Goal: Information Seeking & Learning: Find specific fact

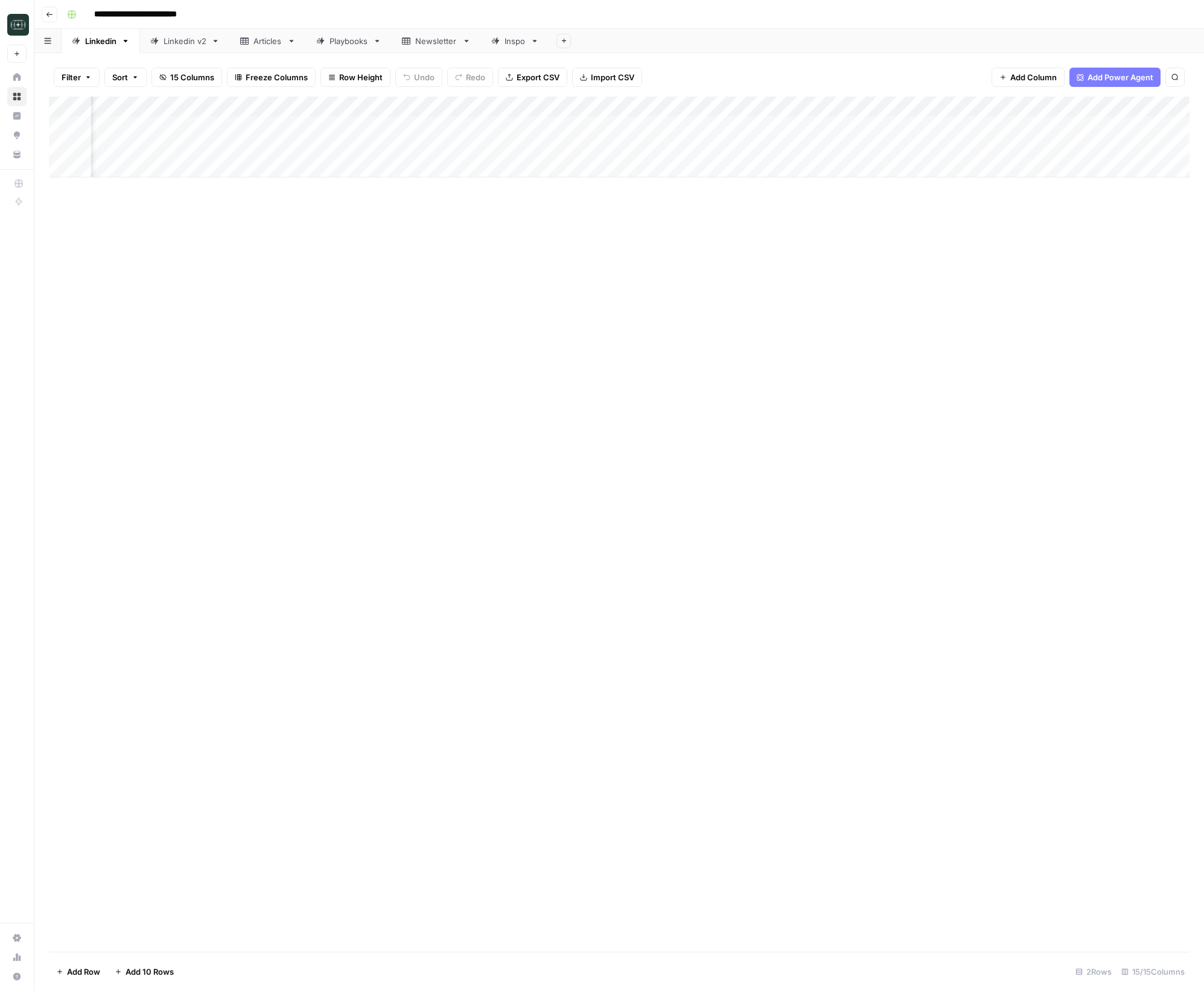
scroll to position [0, 202]
click at [53, 17] on button "Go back" at bounding box center [50, 14] width 16 height 16
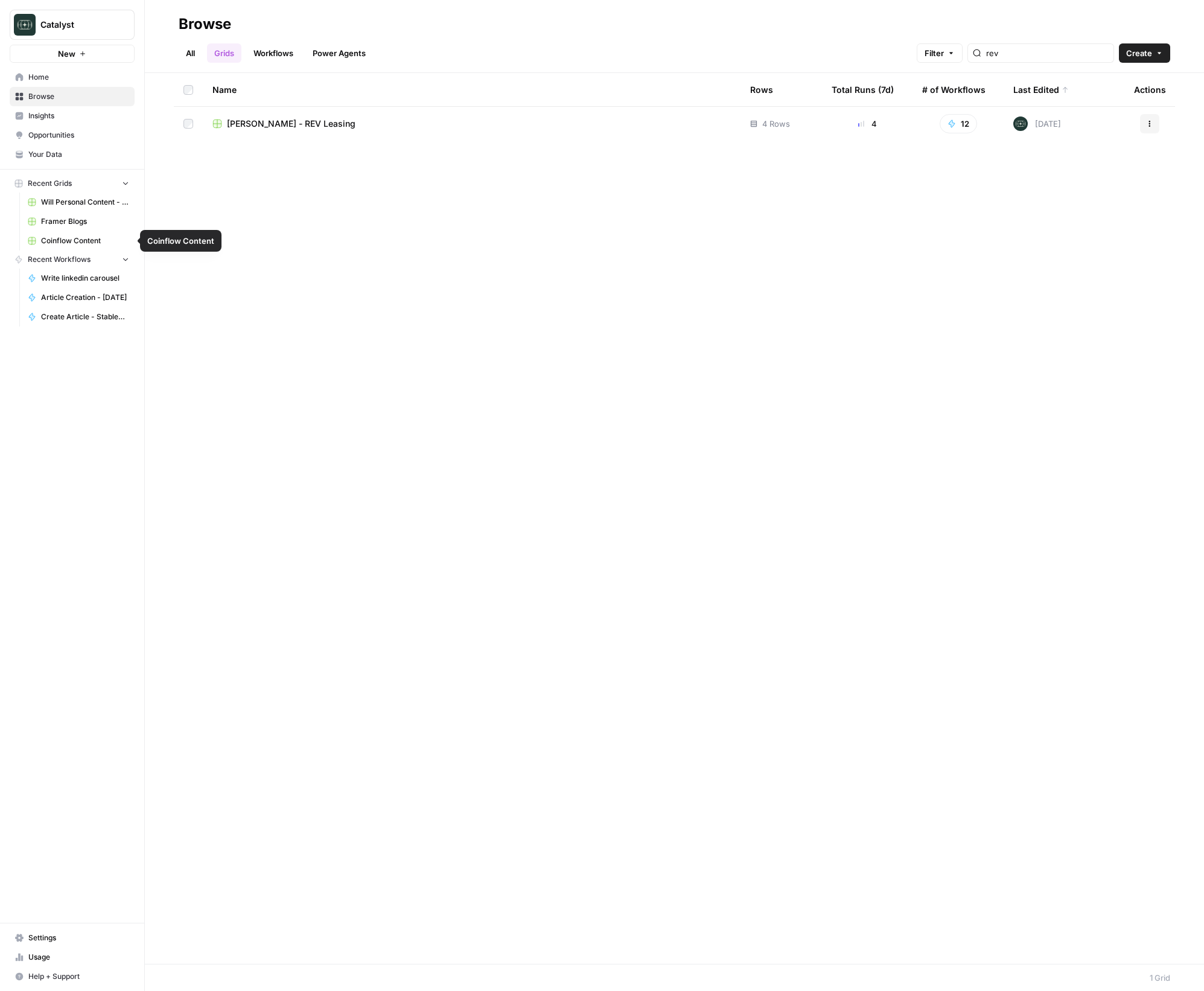
click at [66, 204] on span "Will Personal Content - [DATE]" at bounding box center [85, 202] width 88 height 11
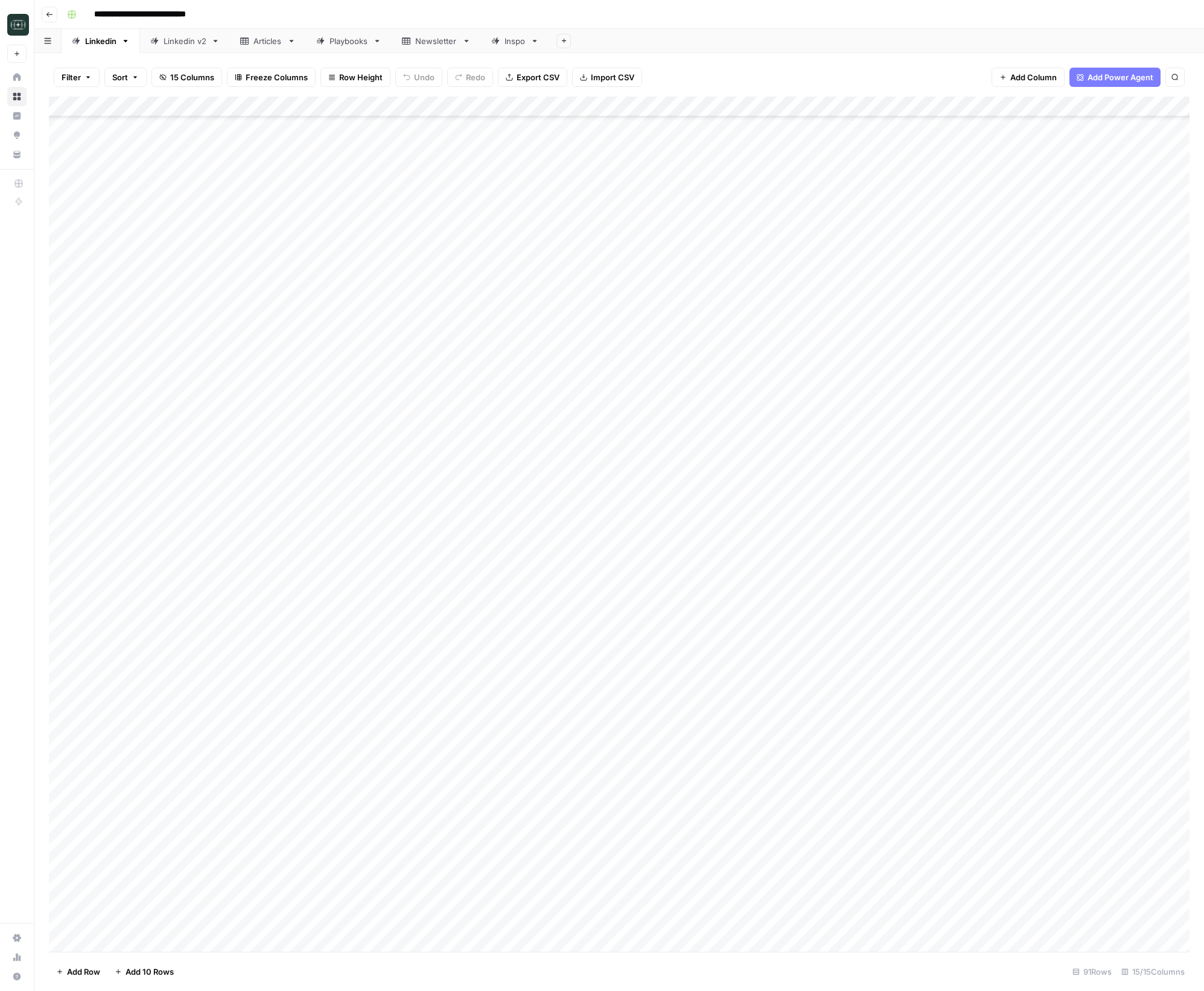
scroll to position [1052, 0]
click at [415, 874] on div "Add Column" at bounding box center [619, 524] width 1140 height 855
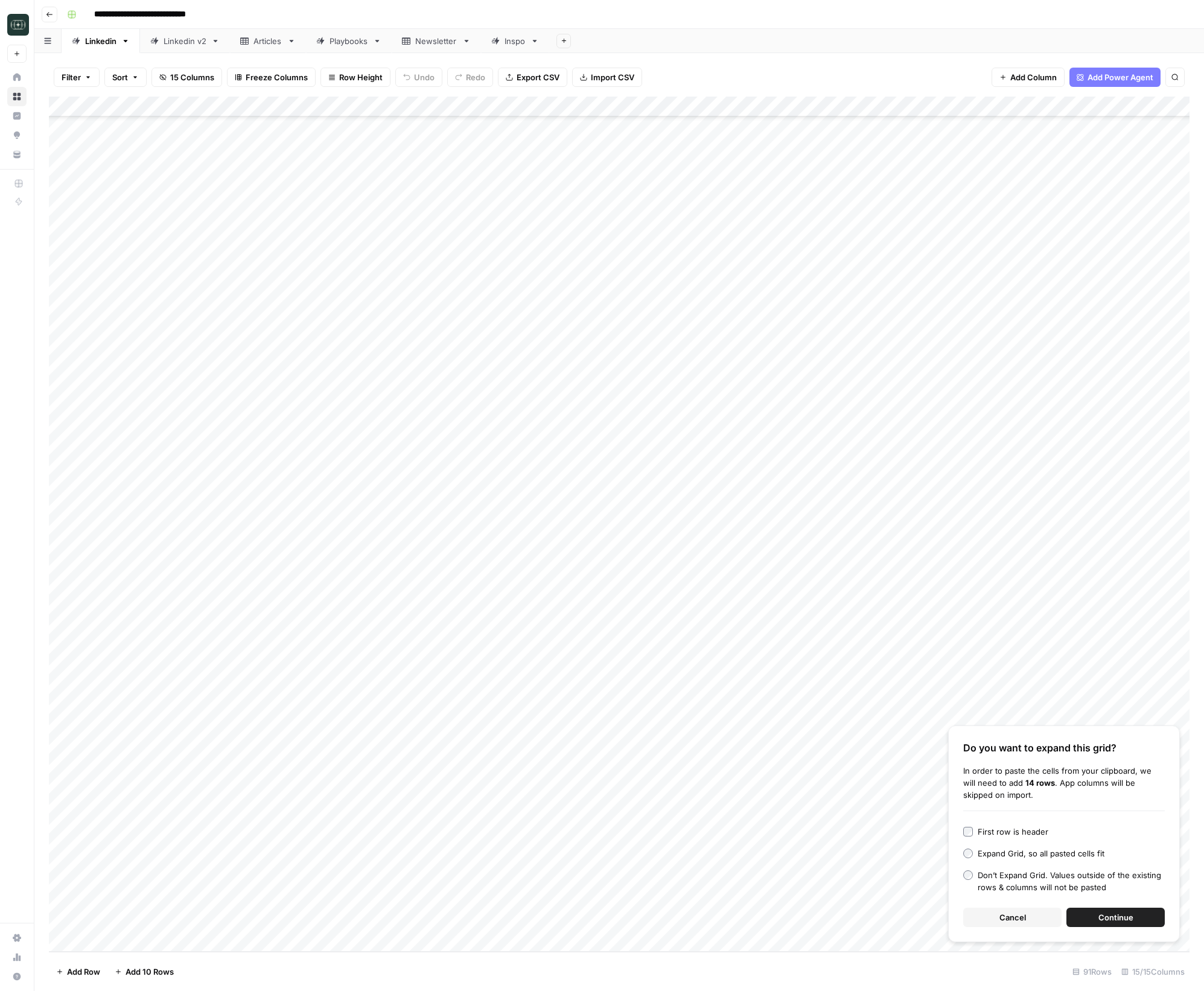
click at [456, 885] on div "Add Column" at bounding box center [619, 524] width 1140 height 855
click at [449, 885] on div "Add Column" at bounding box center [619, 524] width 1140 height 855
click at [988, 919] on button "Cancel" at bounding box center [1012, 917] width 98 height 19
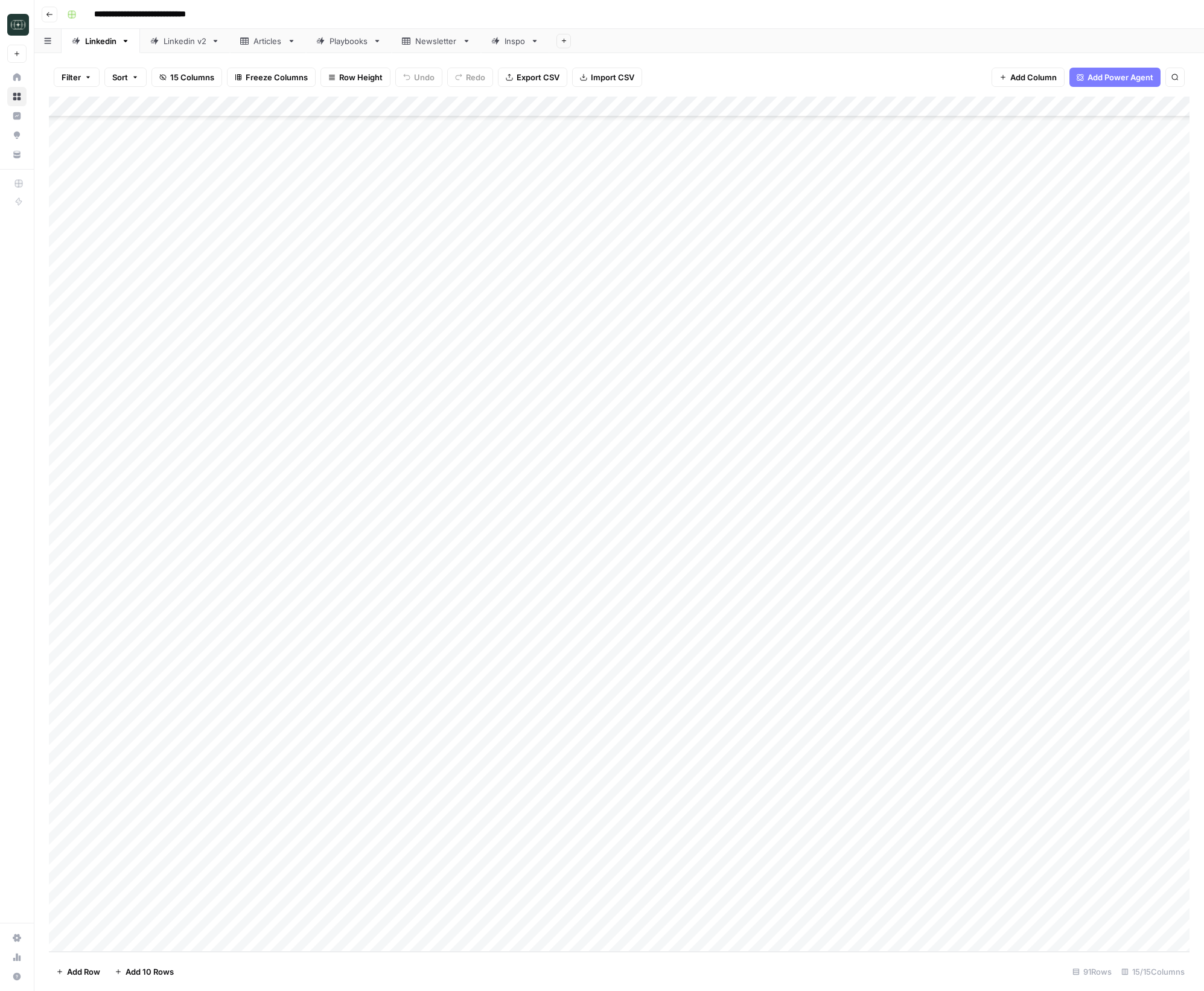
click at [357, 880] on div "Add Column" at bounding box center [619, 524] width 1140 height 855
click at [332, 878] on div "Add Column" at bounding box center [619, 524] width 1140 height 855
click at [329, 899] on div "Add Column" at bounding box center [619, 524] width 1140 height 855
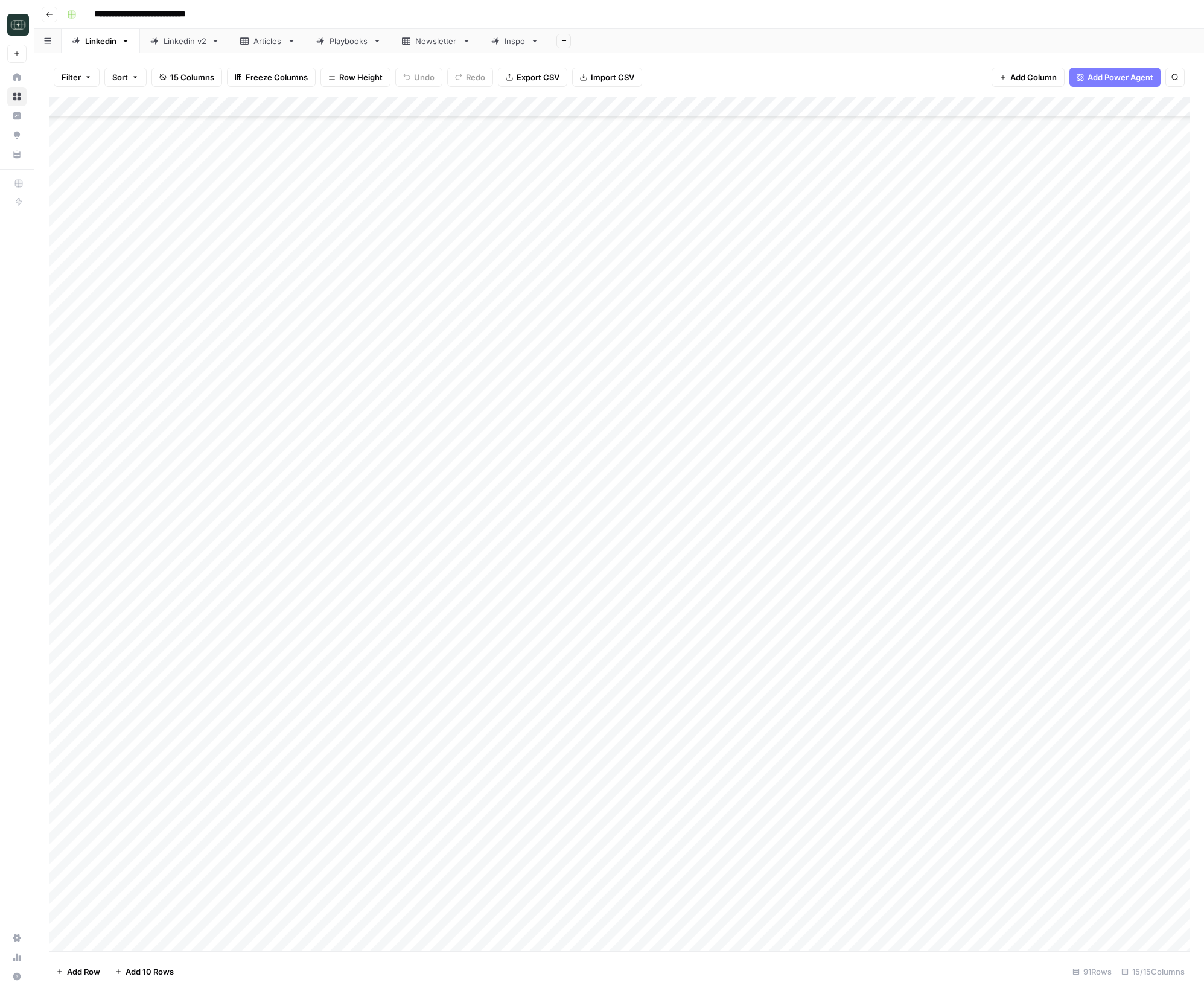
click at [329, 899] on div "Add Column" at bounding box center [619, 524] width 1140 height 855
click at [286, 929] on div "Add Column" at bounding box center [619, 524] width 1140 height 855
click at [278, 940] on div "Add Column" at bounding box center [619, 524] width 1140 height 855
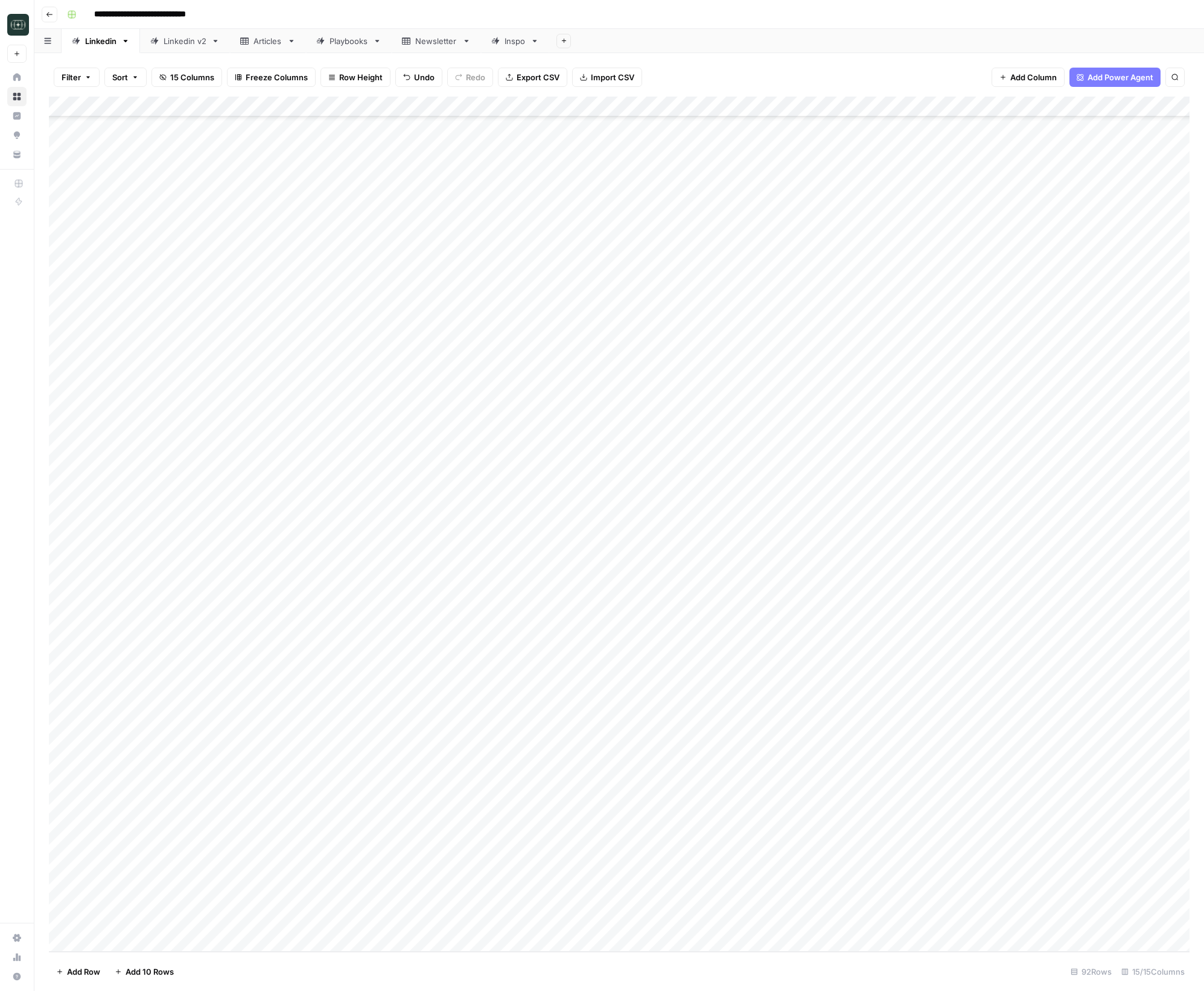
click at [253, 865] on div "Add Column" at bounding box center [619, 524] width 1140 height 855
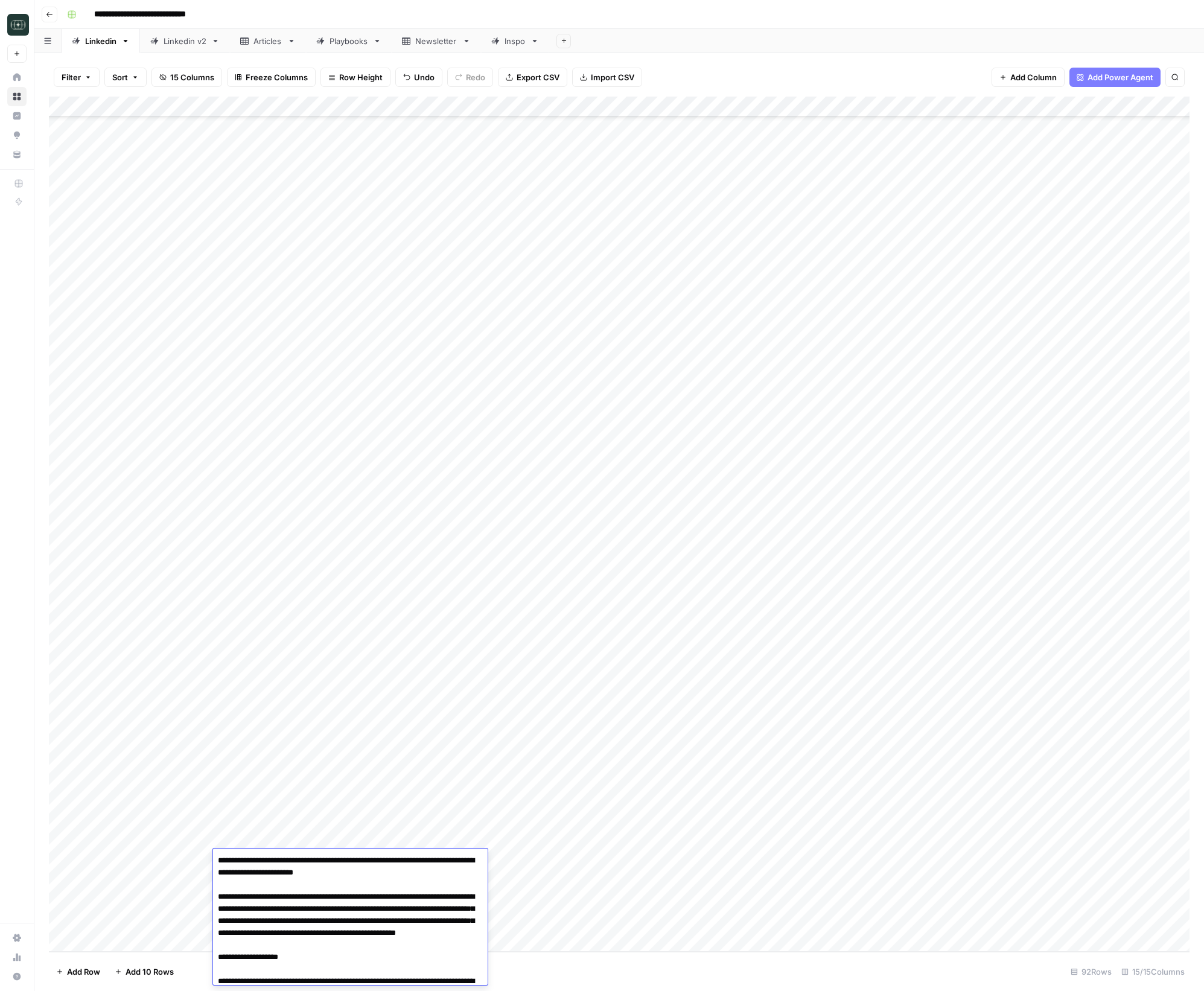
scroll to position [318, 0]
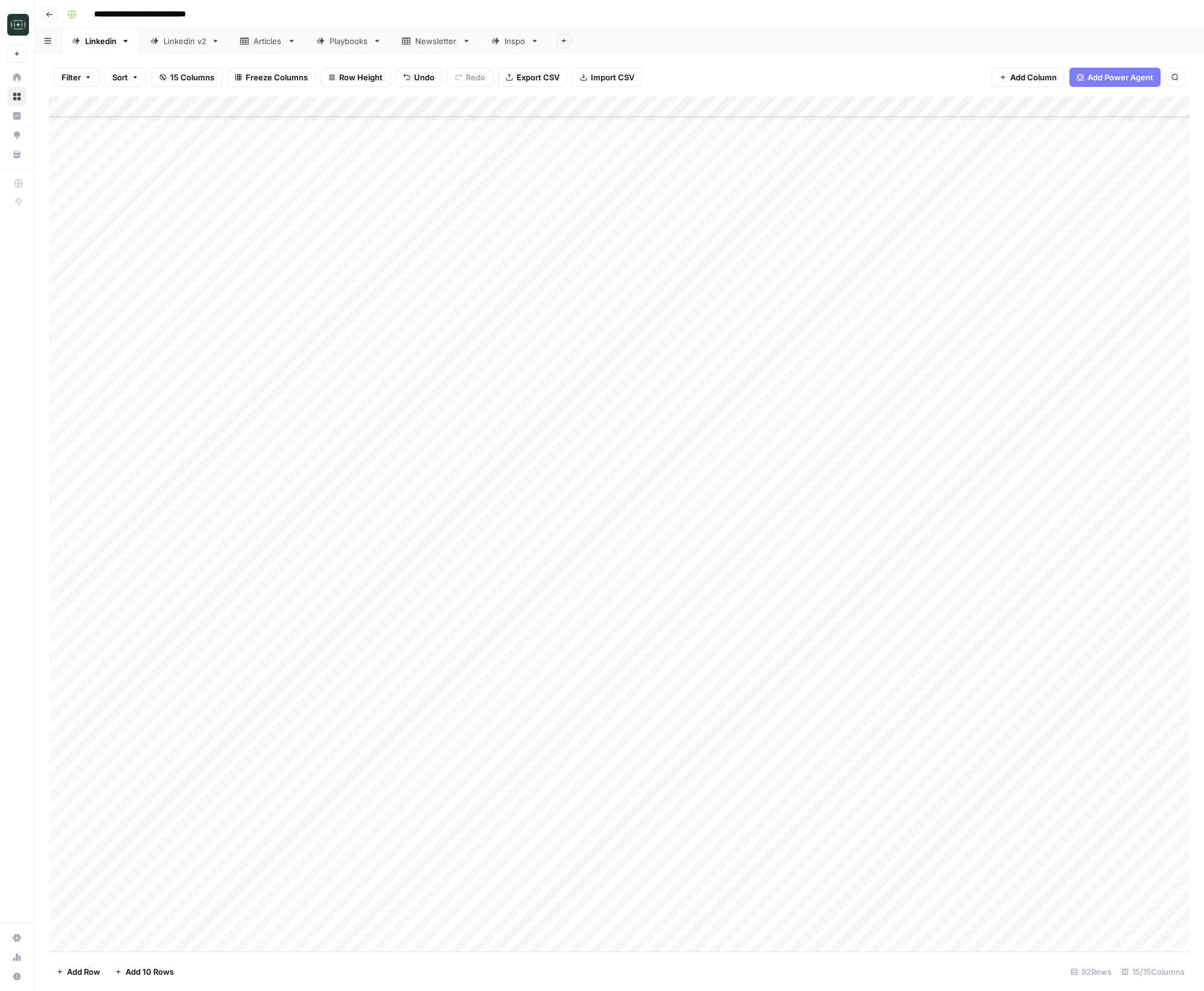
click at [525, 889] on div "Add Column" at bounding box center [619, 524] width 1140 height 855
click at [400, 880] on div "Add Column" at bounding box center [619, 524] width 1140 height 855
click at [123, 946] on div "Add Column" at bounding box center [619, 524] width 1140 height 855
click at [126, 946] on div "Add Column" at bounding box center [619, 524] width 1140 height 855
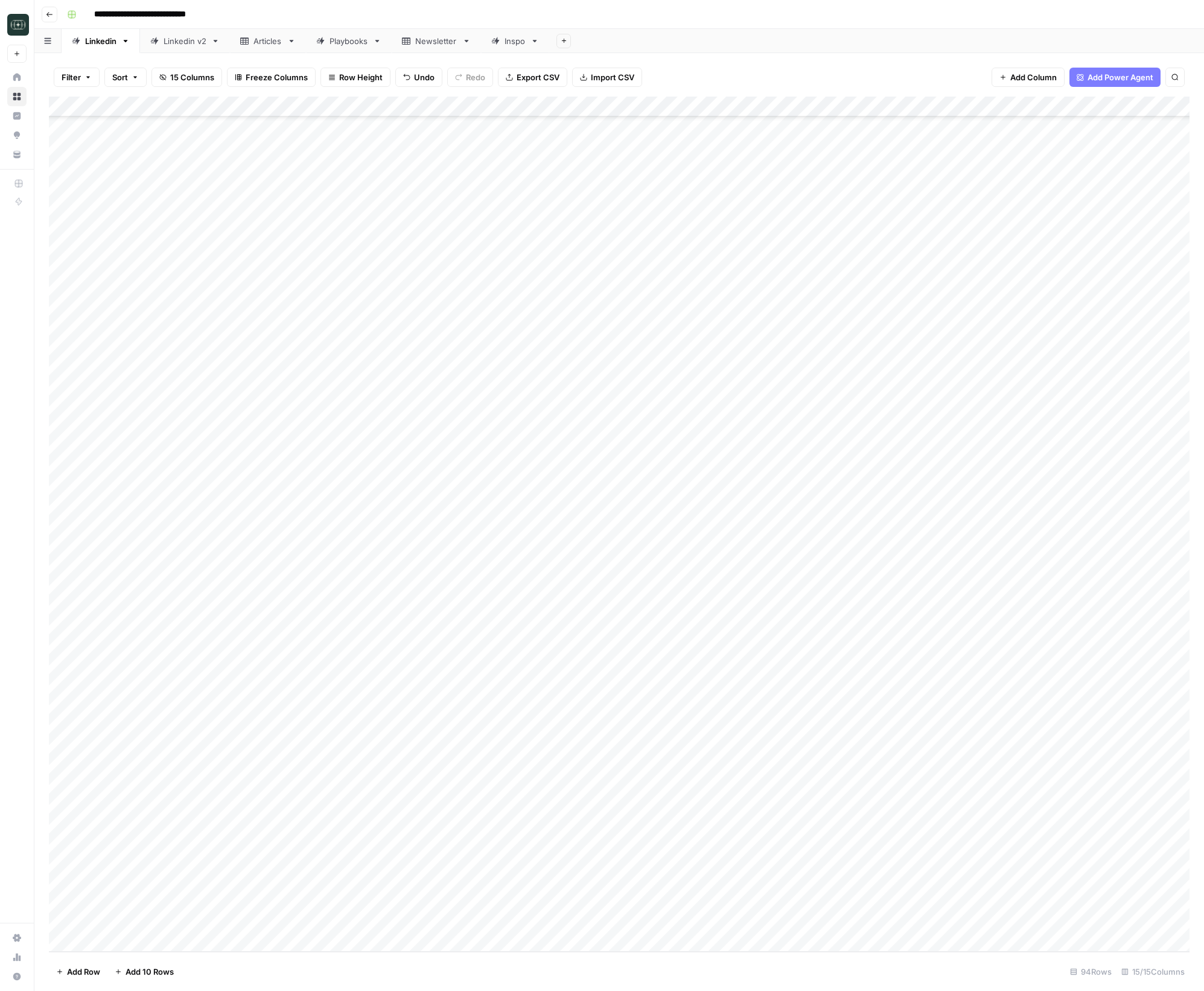
click at [126, 946] on div "Add Column" at bounding box center [619, 524] width 1140 height 855
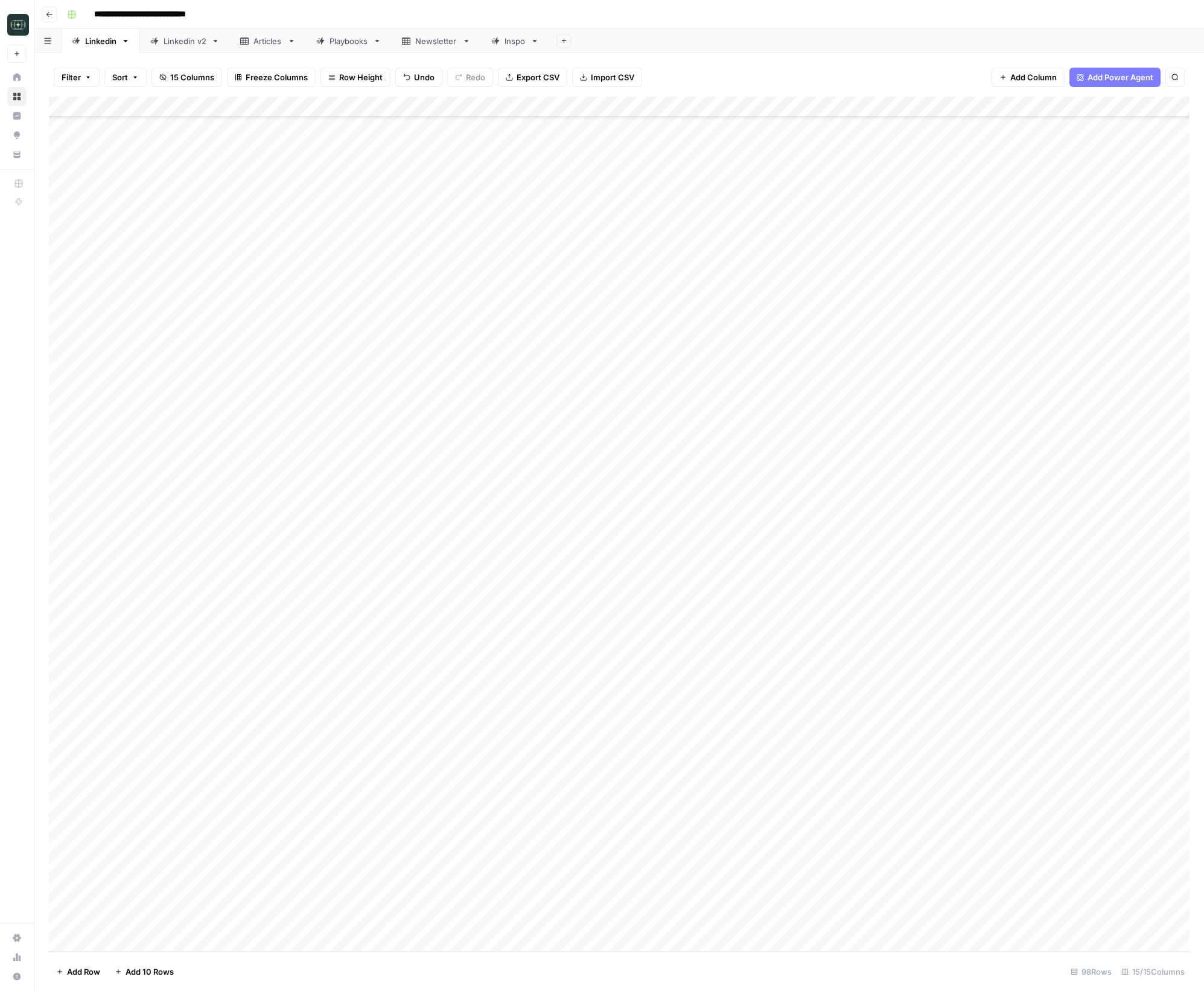
click at [278, 781] on div "Add Column" at bounding box center [619, 524] width 1140 height 855
type textarea "**********"
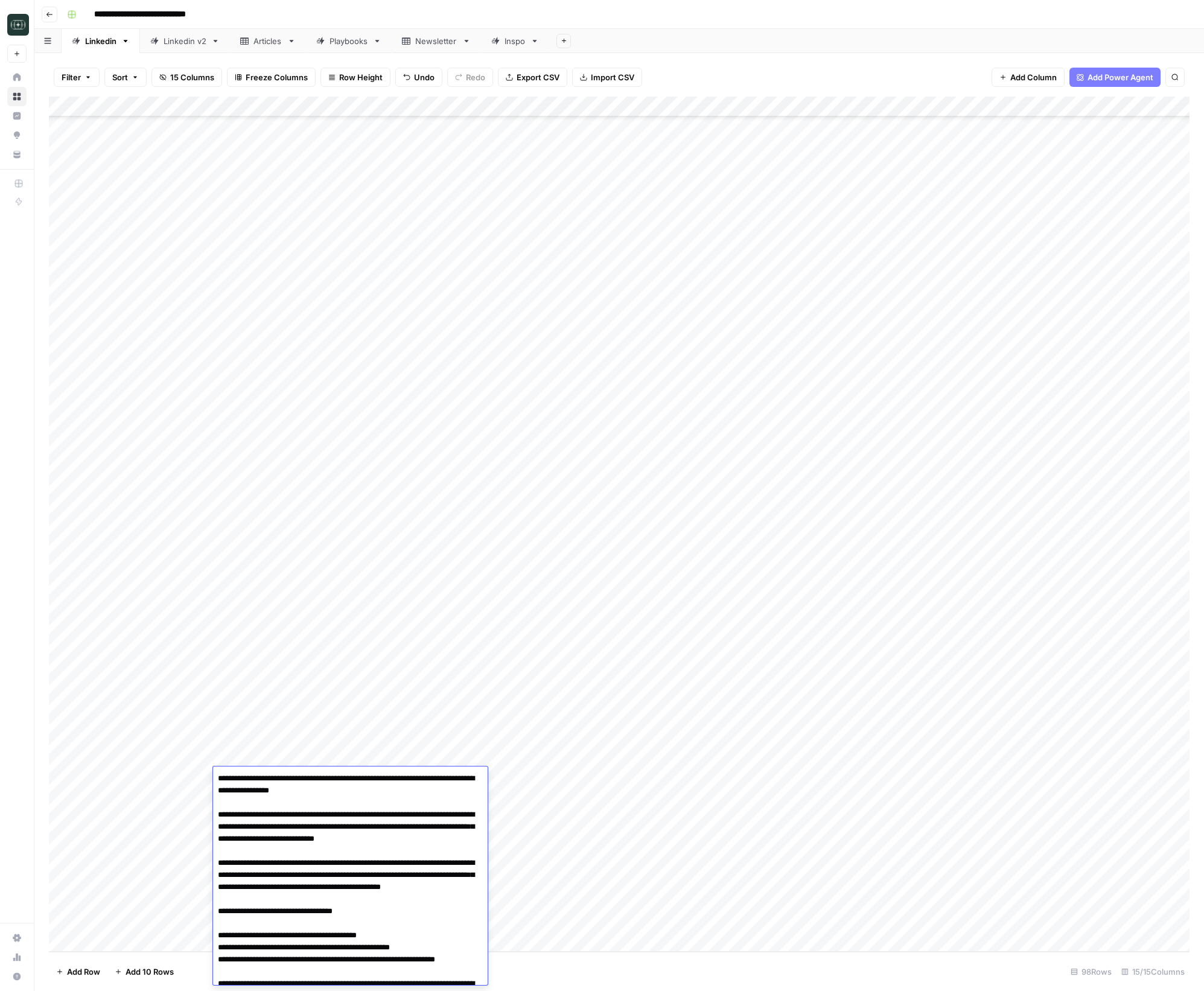
scroll to position [136, 0]
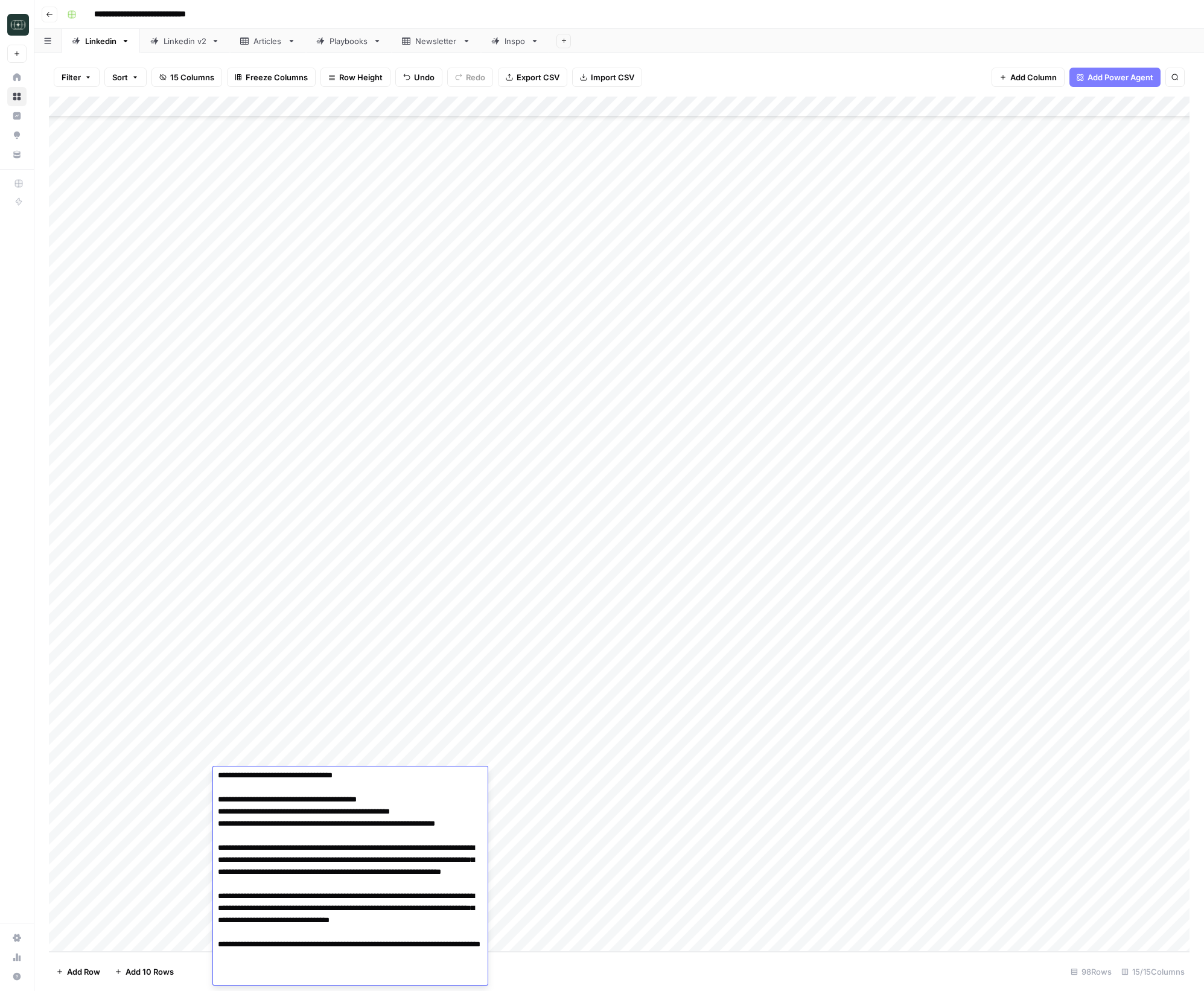
click at [515, 778] on div "Add Column" at bounding box center [619, 524] width 1140 height 855
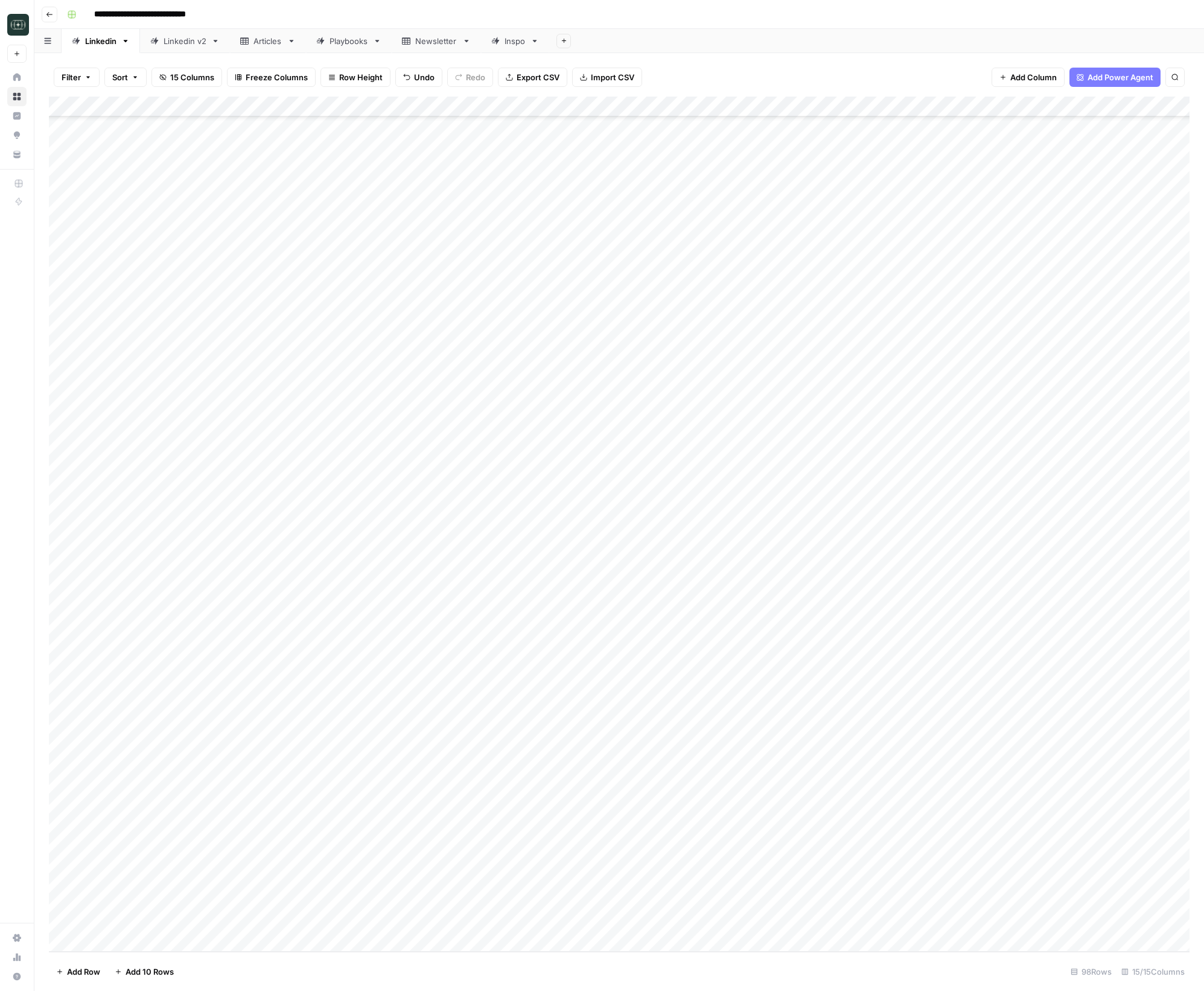
click at [515, 778] on div "Add Column" at bounding box center [619, 524] width 1140 height 855
click at [525, 819] on button "Comparison" at bounding box center [533, 824] width 56 height 14
click at [599, 772] on div "Add Column" at bounding box center [619, 524] width 1140 height 855
click at [616, 870] on button "Long (210-300 word)" at bounding box center [624, 868] width 88 height 14
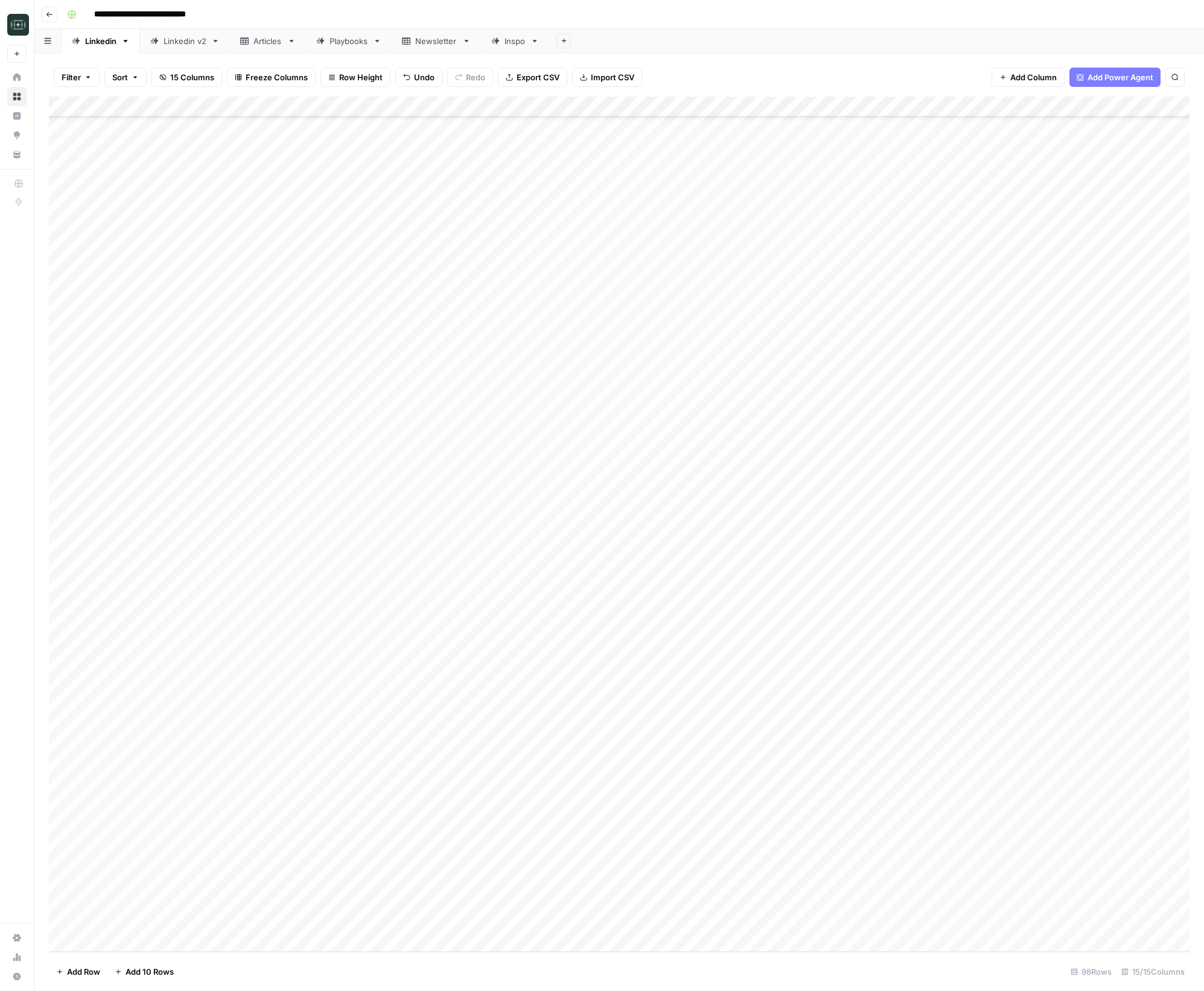
click at [725, 780] on div "Add Column" at bounding box center [619, 524] width 1140 height 855
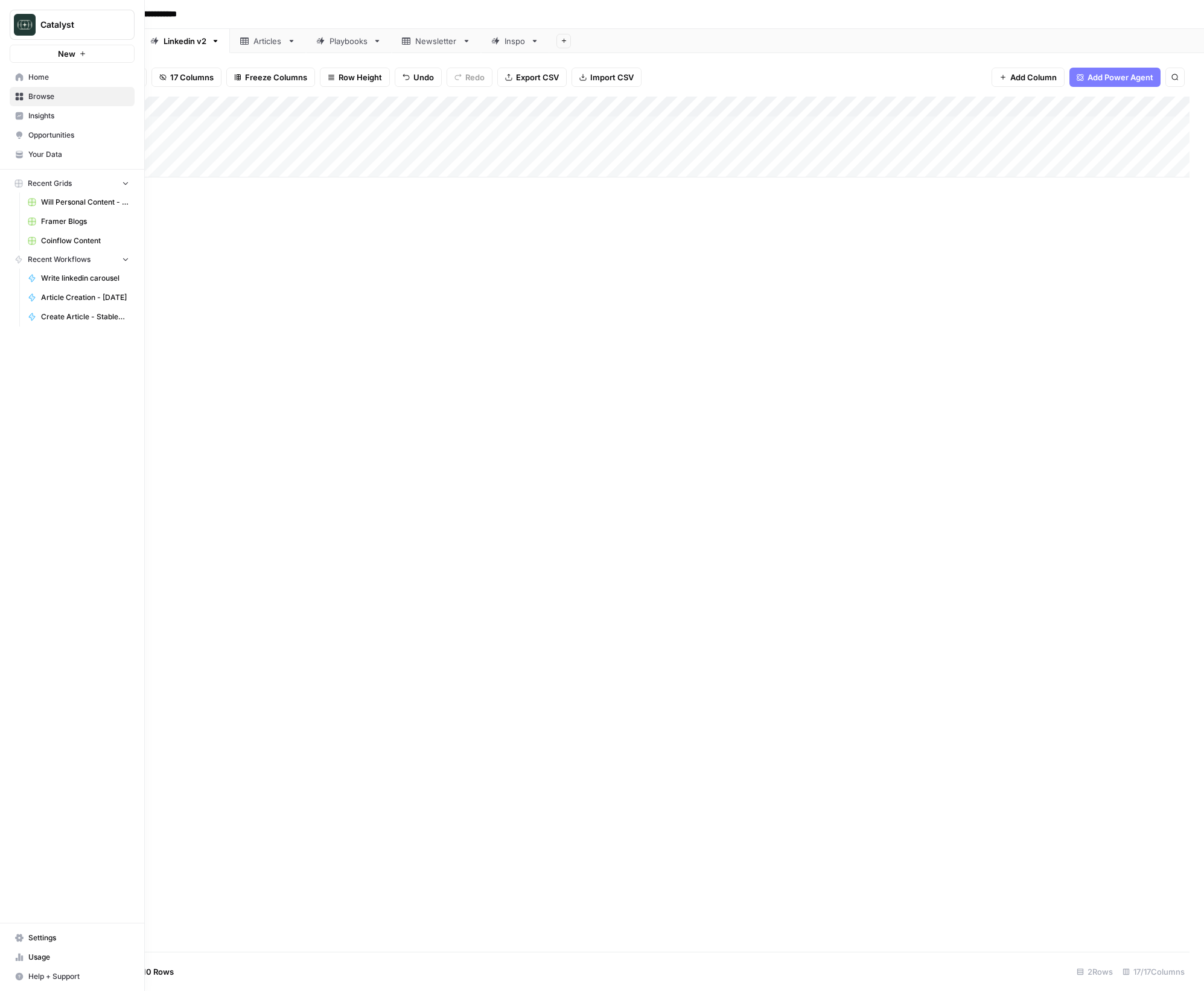
click at [24, 79] on link "Home" at bounding box center [71, 77] width 125 height 19
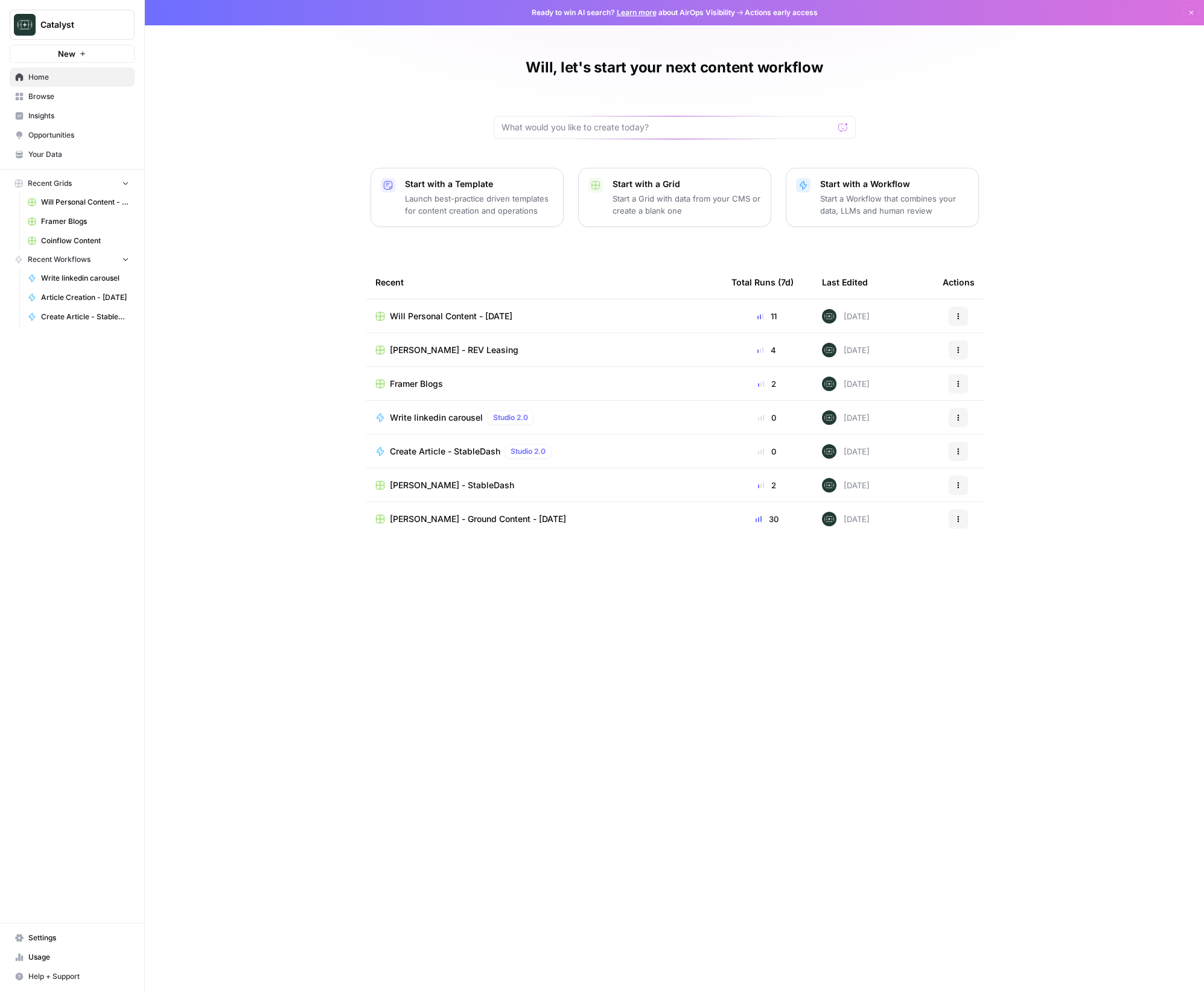
click at [54, 149] on span "Your Data" at bounding box center [79, 154] width 101 height 11
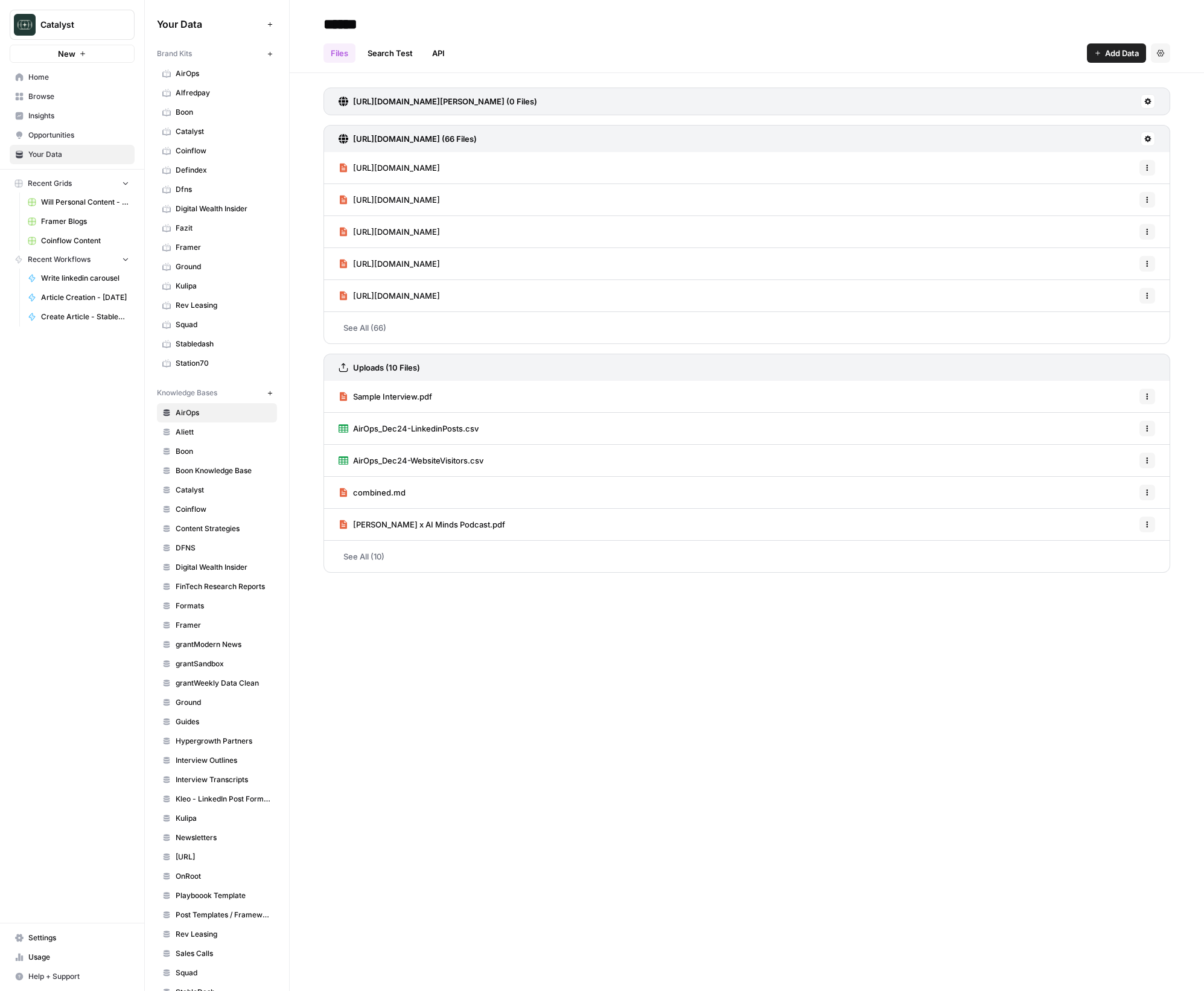
click at [199, 127] on span "Catalyst" at bounding box center [223, 131] width 96 height 11
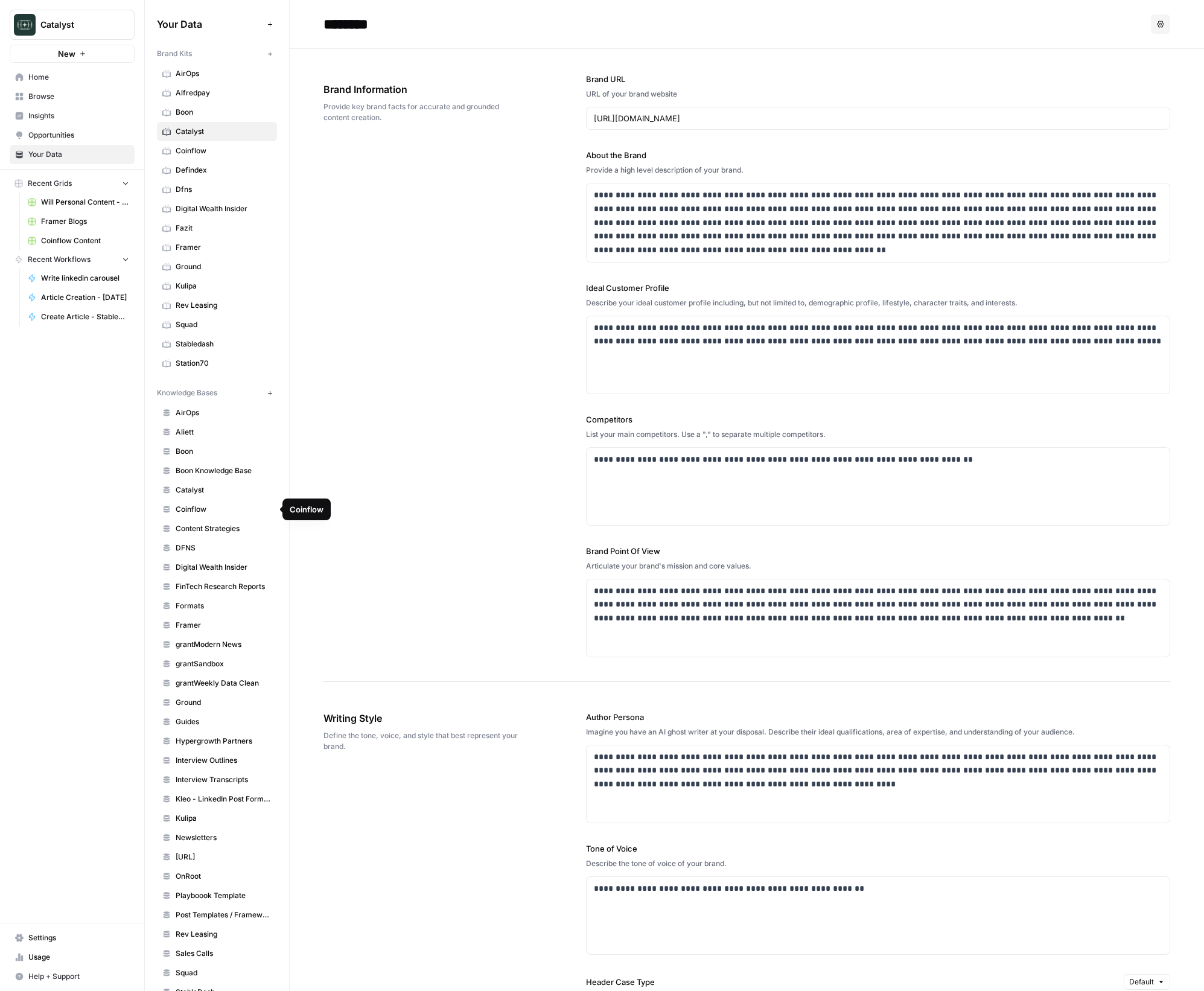
click at [193, 490] on span "Catalyst" at bounding box center [223, 489] width 96 height 11
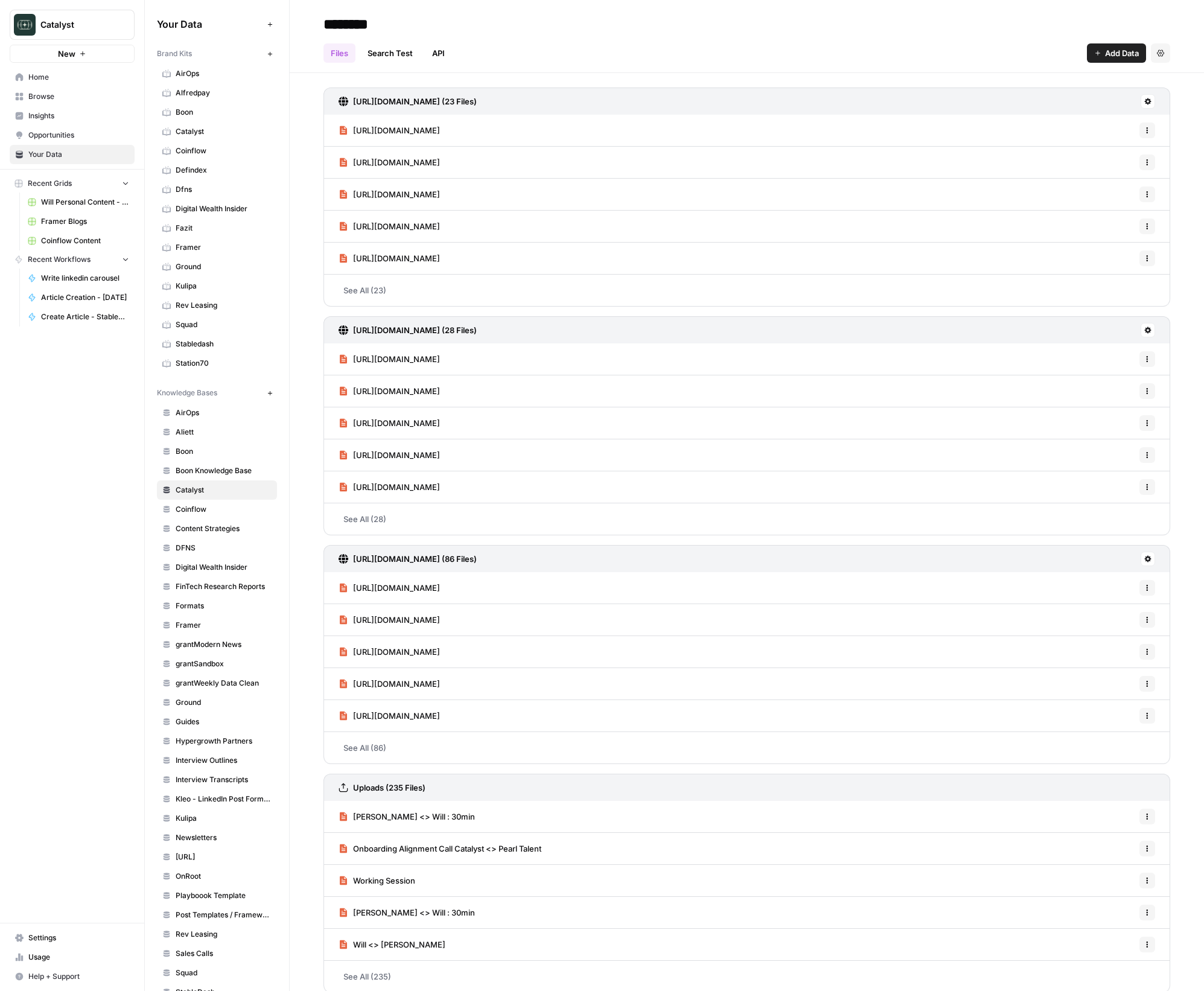
click at [462, 333] on h3 "[URL][DOMAIN_NAME] (28 Files)" at bounding box center [414, 330] width 123 height 12
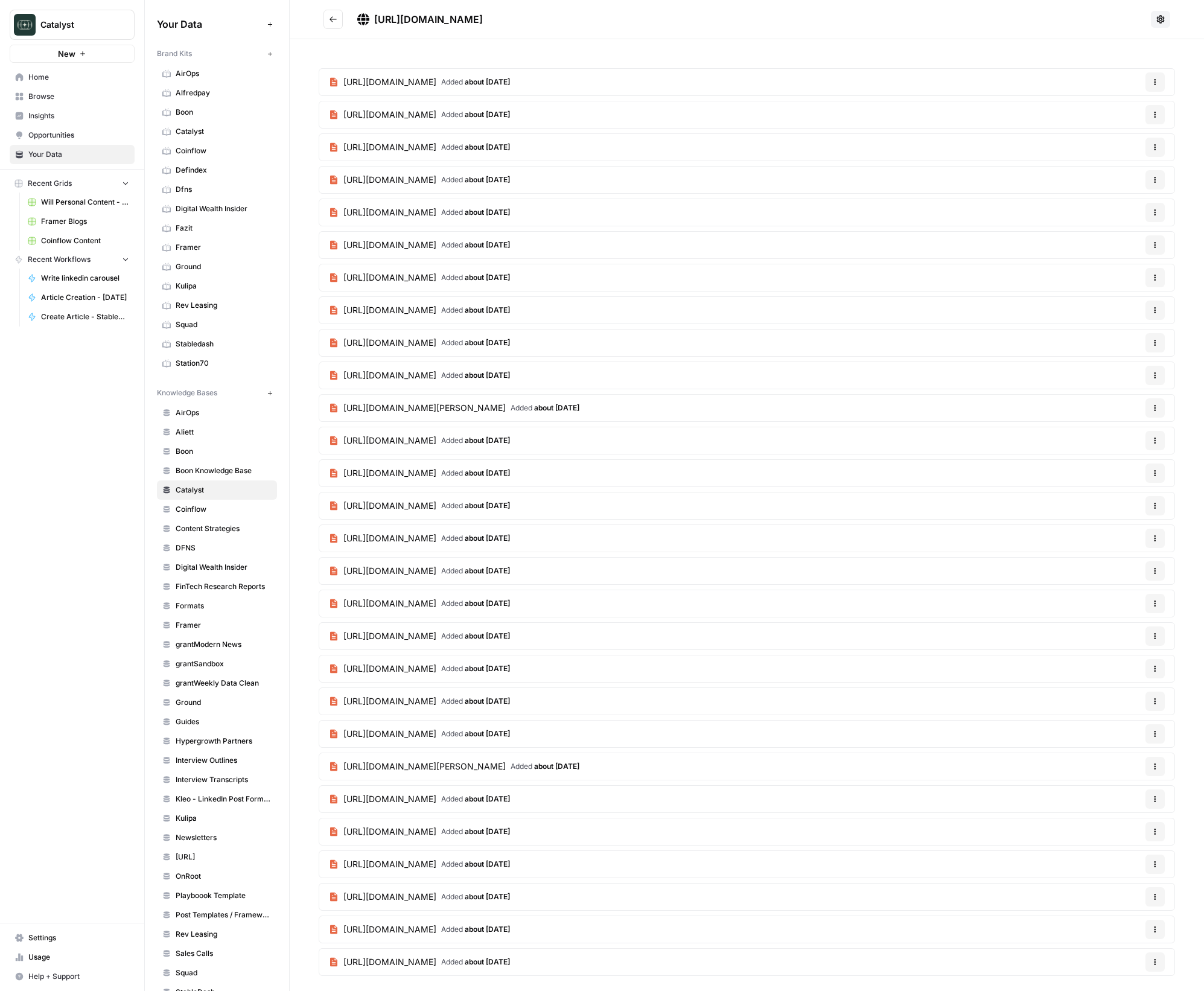
drag, startPoint x: 375, startPoint y: 20, endPoint x: 610, endPoint y: 23, distance: 235.0
click at [610, 23] on h2 "[URL][DOMAIN_NAME]" at bounding box center [735, 19] width 823 height 19
copy span "[URL][DOMAIN_NAME]"
click at [337, 22] on button "Go back" at bounding box center [333, 19] width 19 height 19
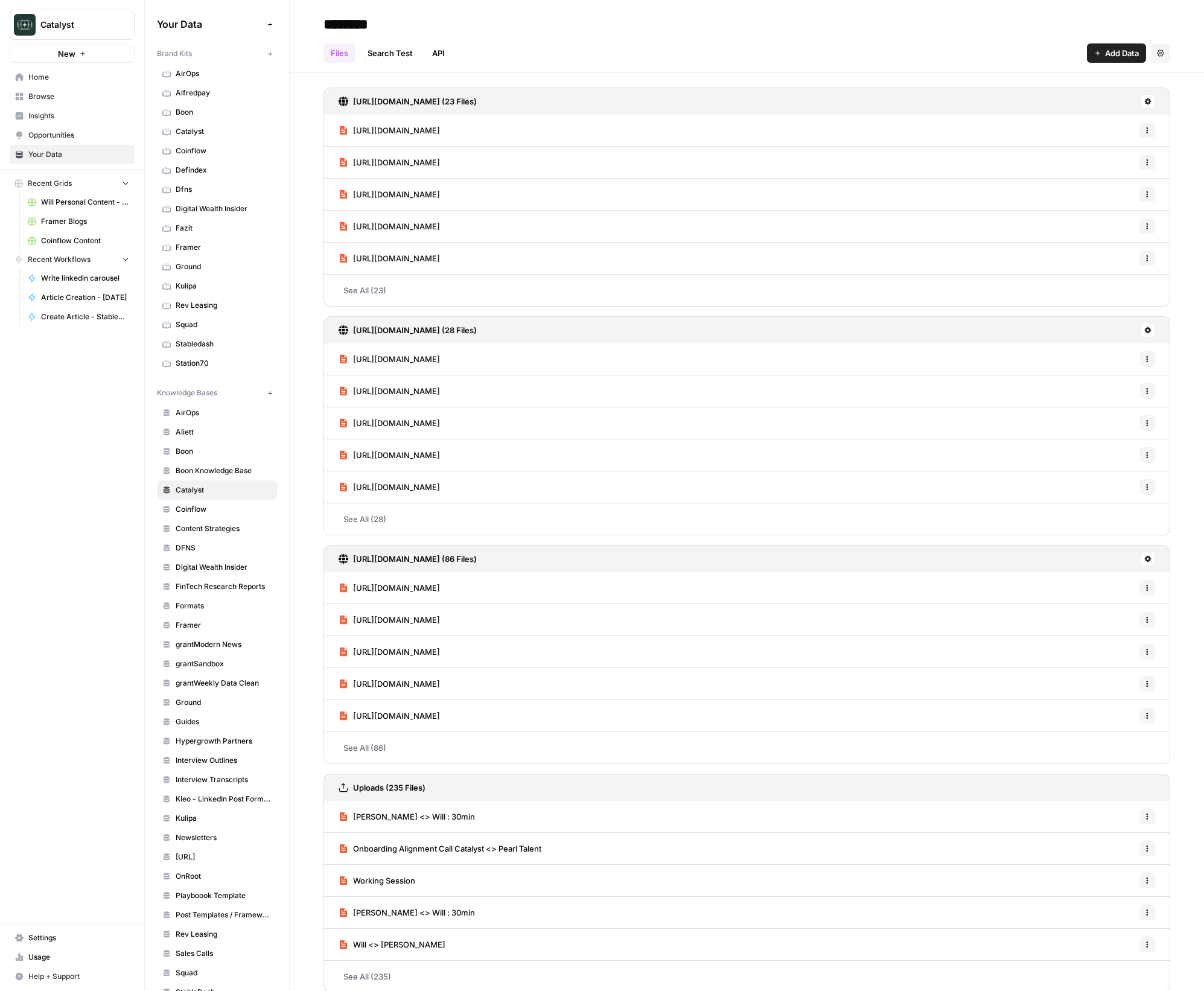
click at [419, 105] on h3 "[URL][DOMAIN_NAME] (23 Files)" at bounding box center [414, 101] width 123 height 12
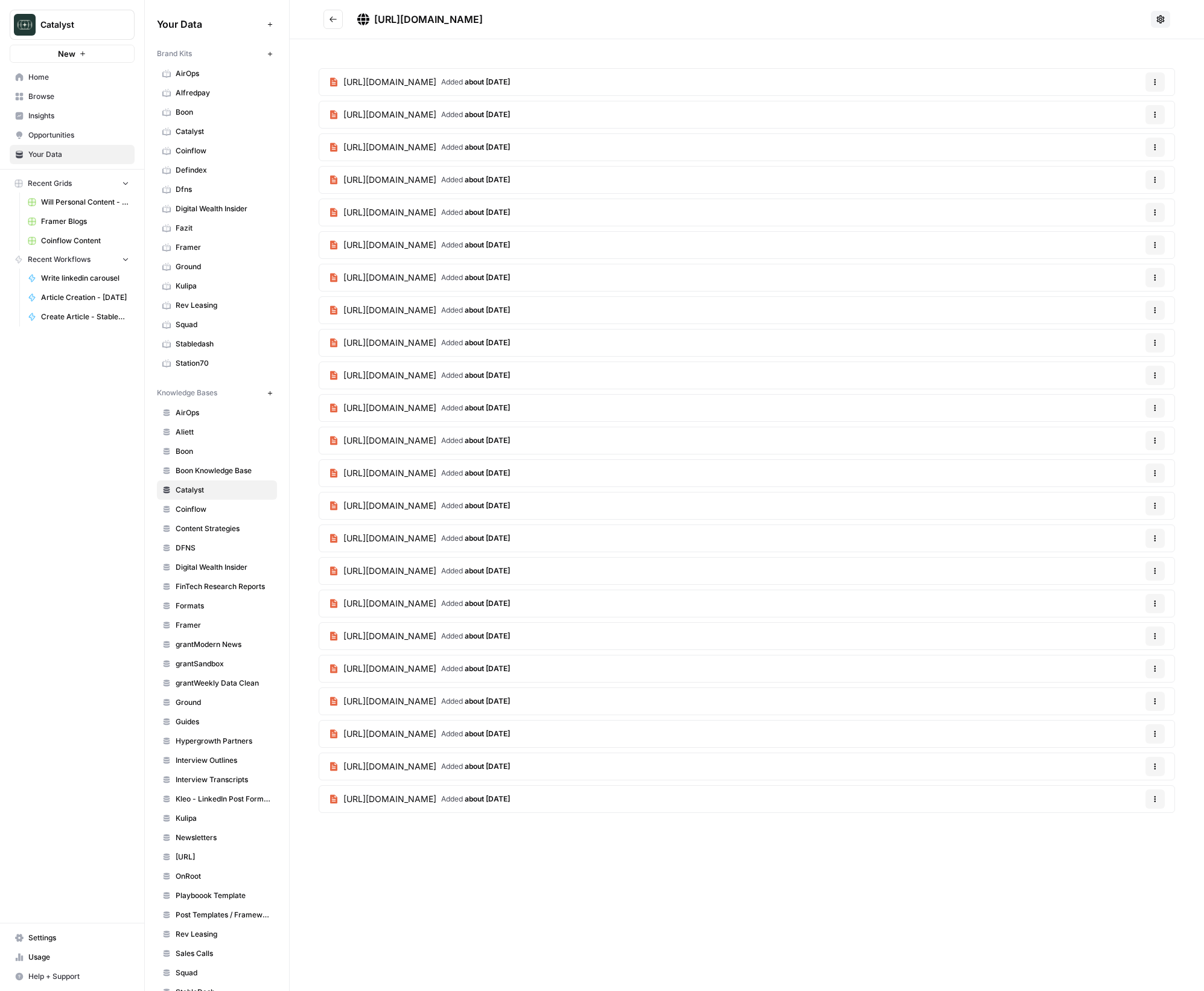
drag, startPoint x: 375, startPoint y: 20, endPoint x: 598, endPoint y: 20, distance: 223.0
click at [598, 20] on h2 "[URL][DOMAIN_NAME]" at bounding box center [735, 19] width 823 height 19
copy span "[URL][DOMAIN_NAME]"
click at [329, 17] on icon "Go back" at bounding box center [333, 19] width 9 height 9
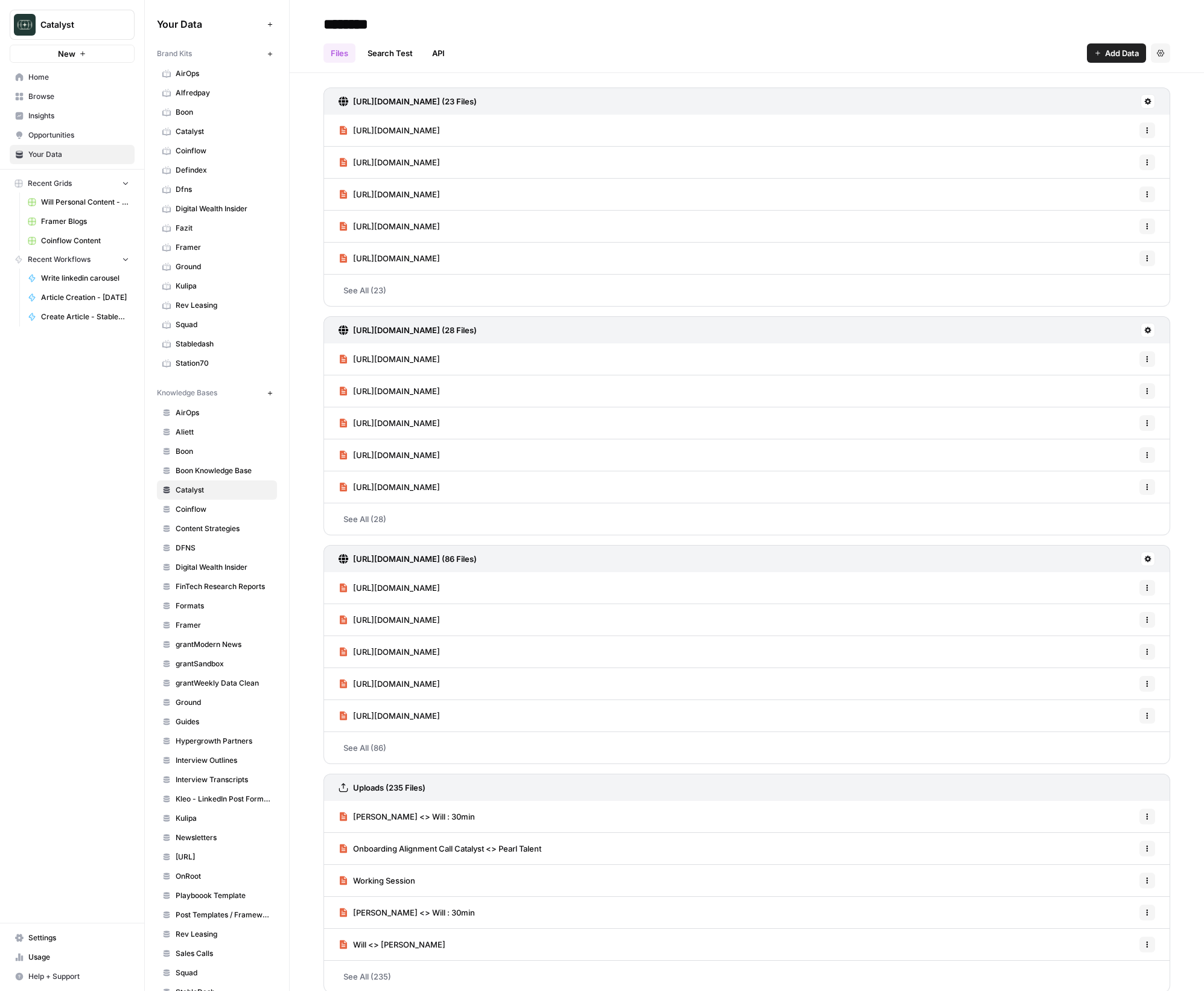
click at [447, 558] on h3 "[URL][DOMAIN_NAME] (86 Files)" at bounding box center [414, 559] width 123 height 12
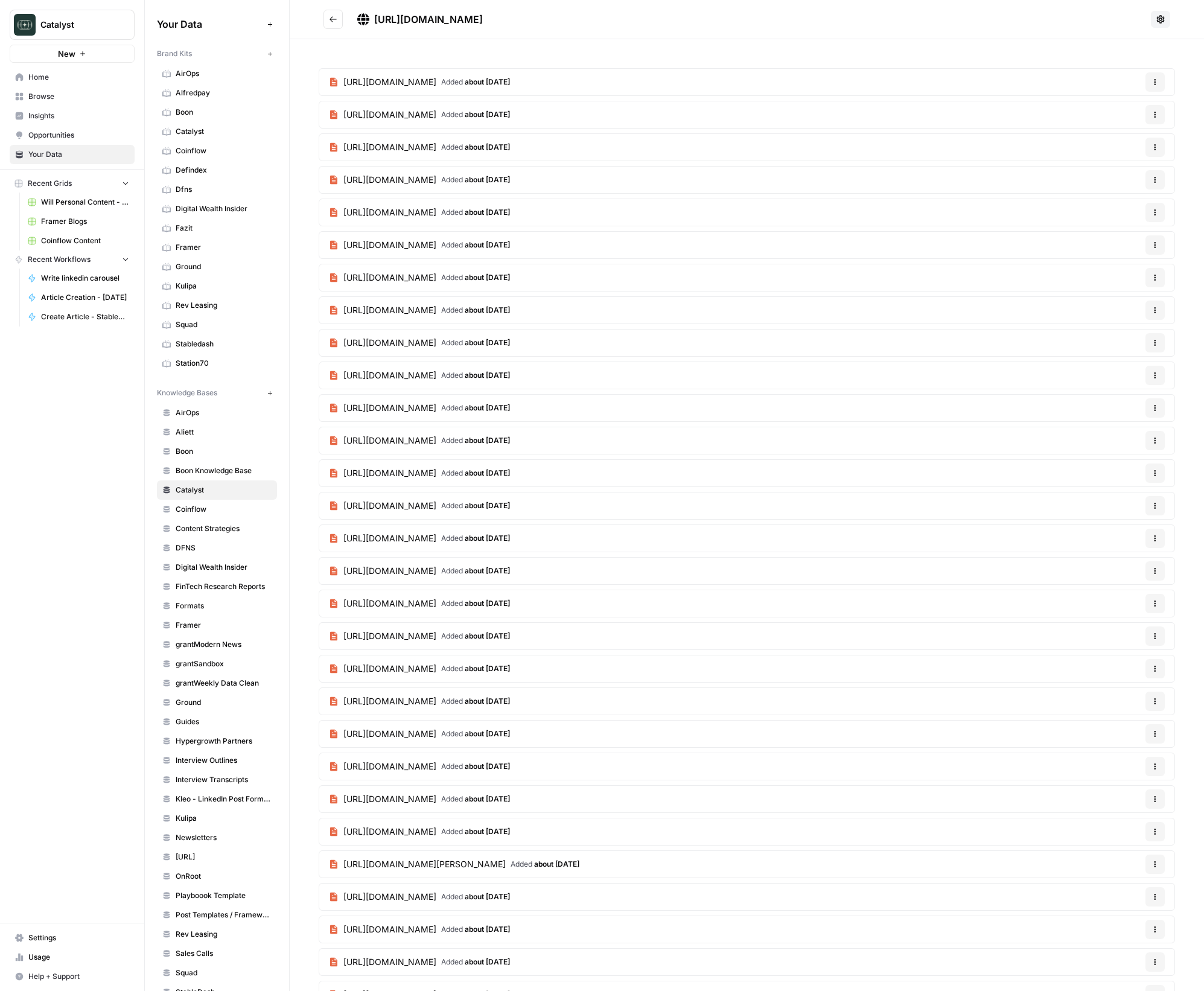
drag, startPoint x: 375, startPoint y: 20, endPoint x: 624, endPoint y: 15, distance: 249.1
click at [624, 15] on h2 "[URL][DOMAIN_NAME]" at bounding box center [735, 19] width 823 height 19
copy span "[URL][DOMAIN_NAME]"
click at [336, 22] on icon "Go back" at bounding box center [333, 19] width 9 height 9
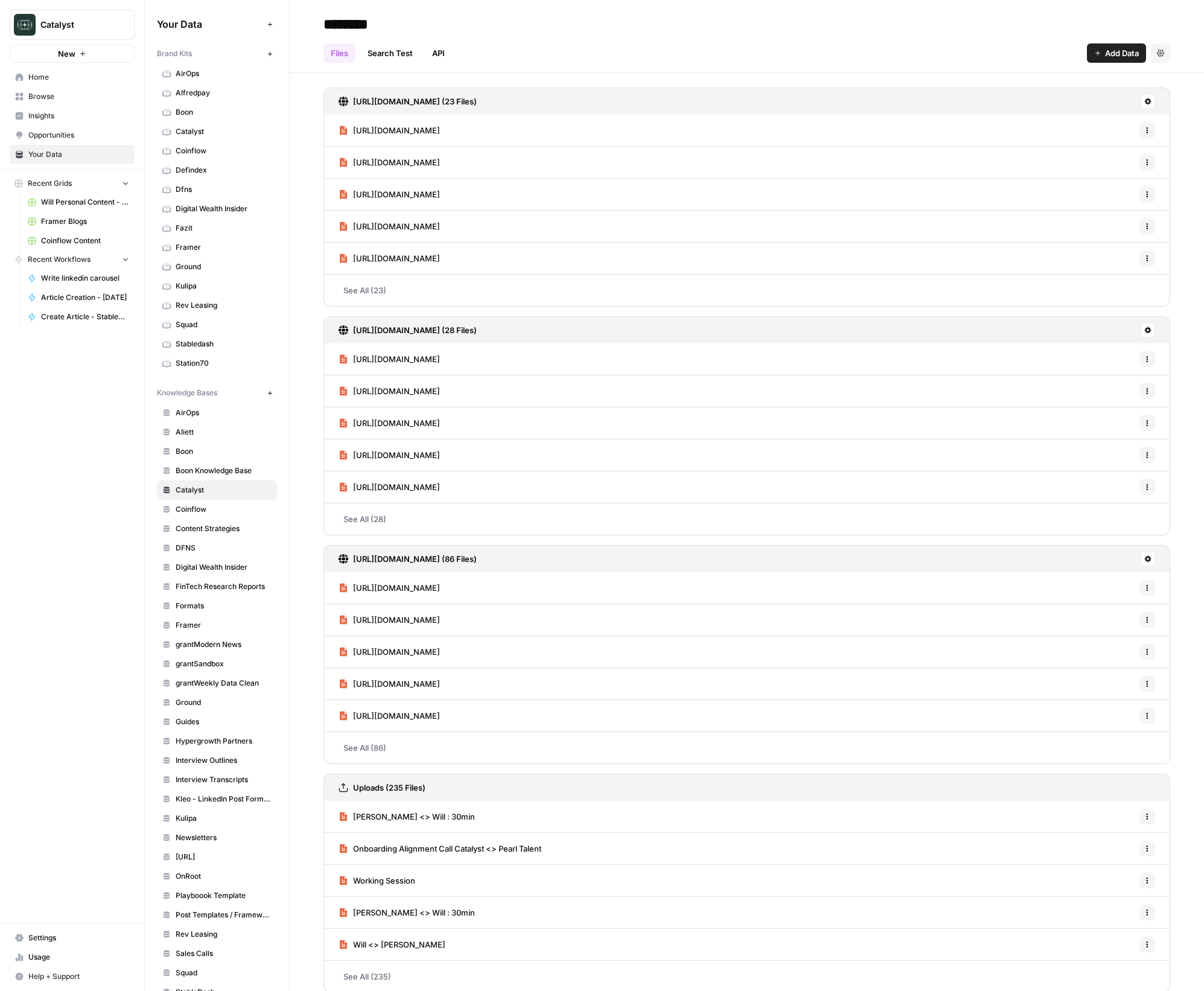
scroll to position [12, 0]
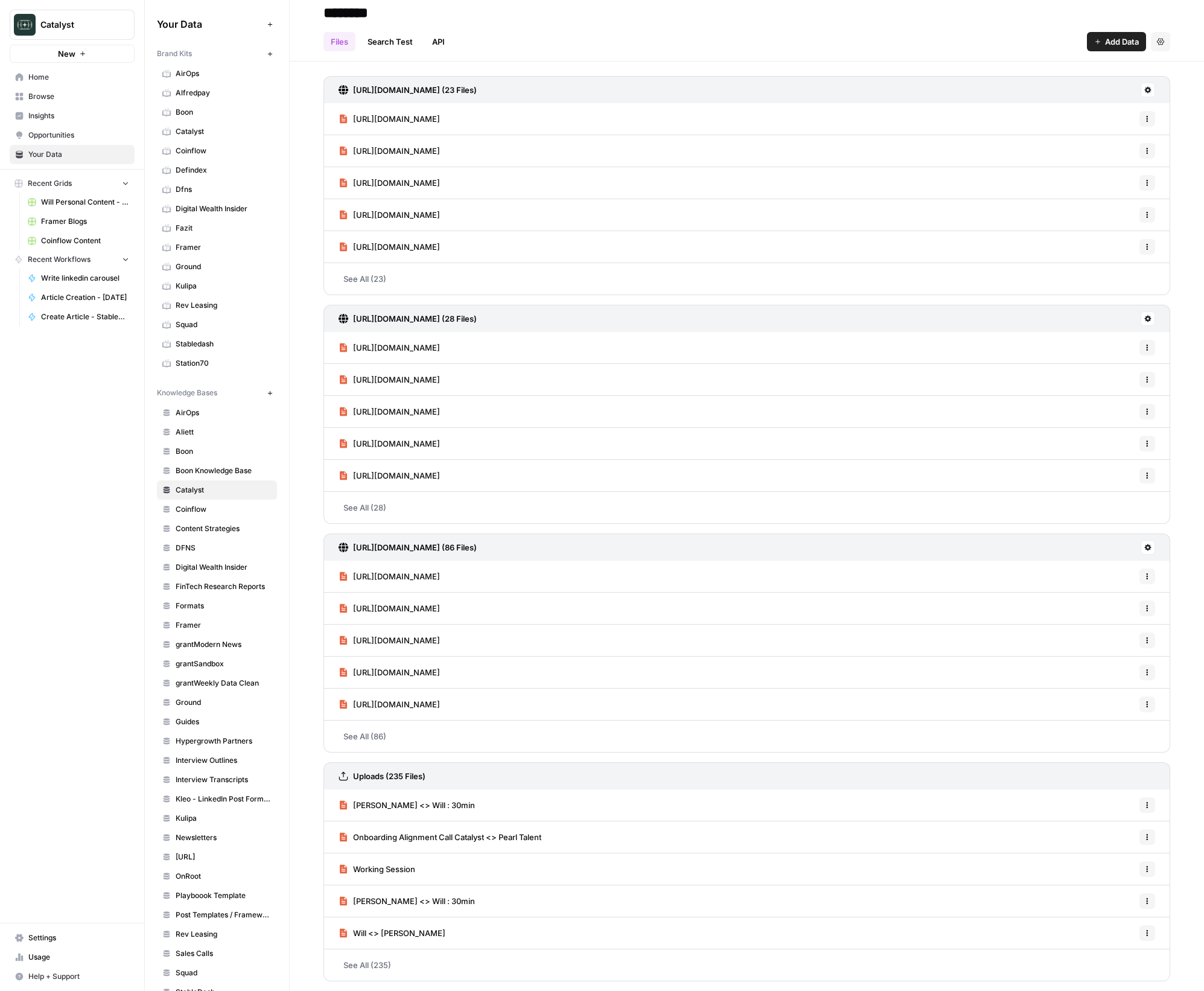
click at [515, 852] on link "Onboarding Alignment Call Catalyst <> Pearl Talent" at bounding box center [440, 837] width 203 height 31
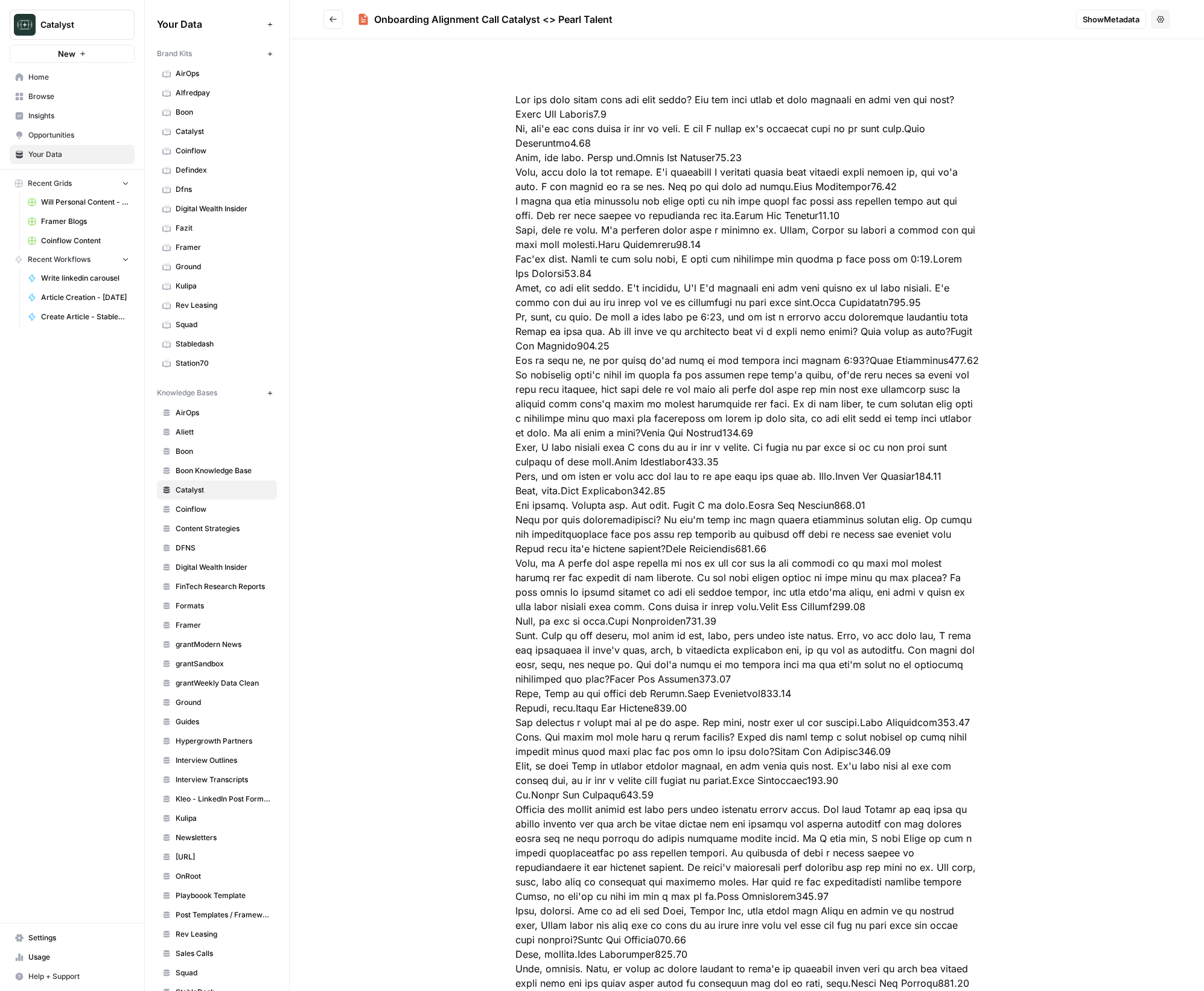
click at [332, 26] on button "Go back" at bounding box center [333, 19] width 19 height 19
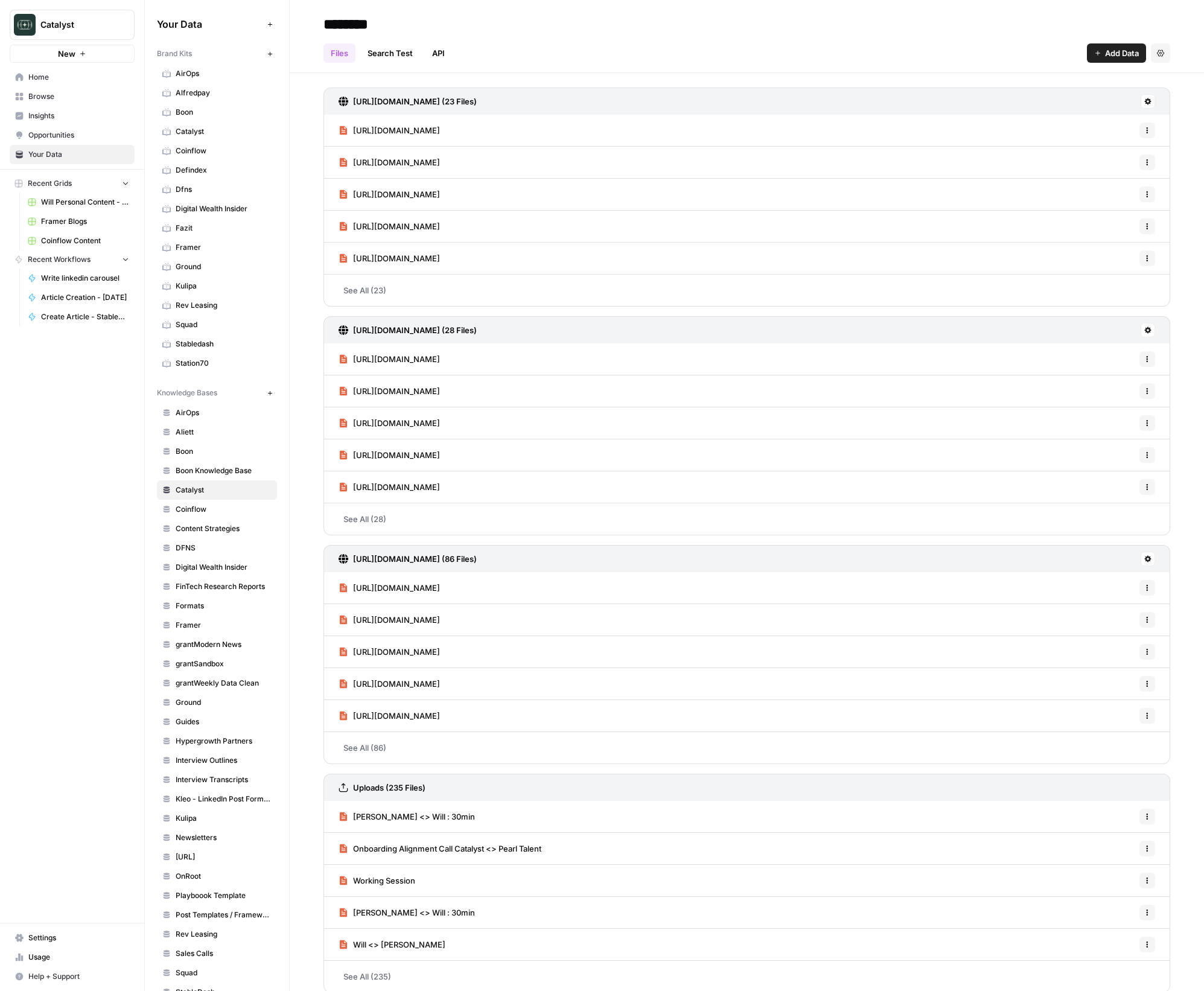
click at [390, 816] on span "[PERSON_NAME] <> Will : 30min" at bounding box center [414, 816] width 122 height 12
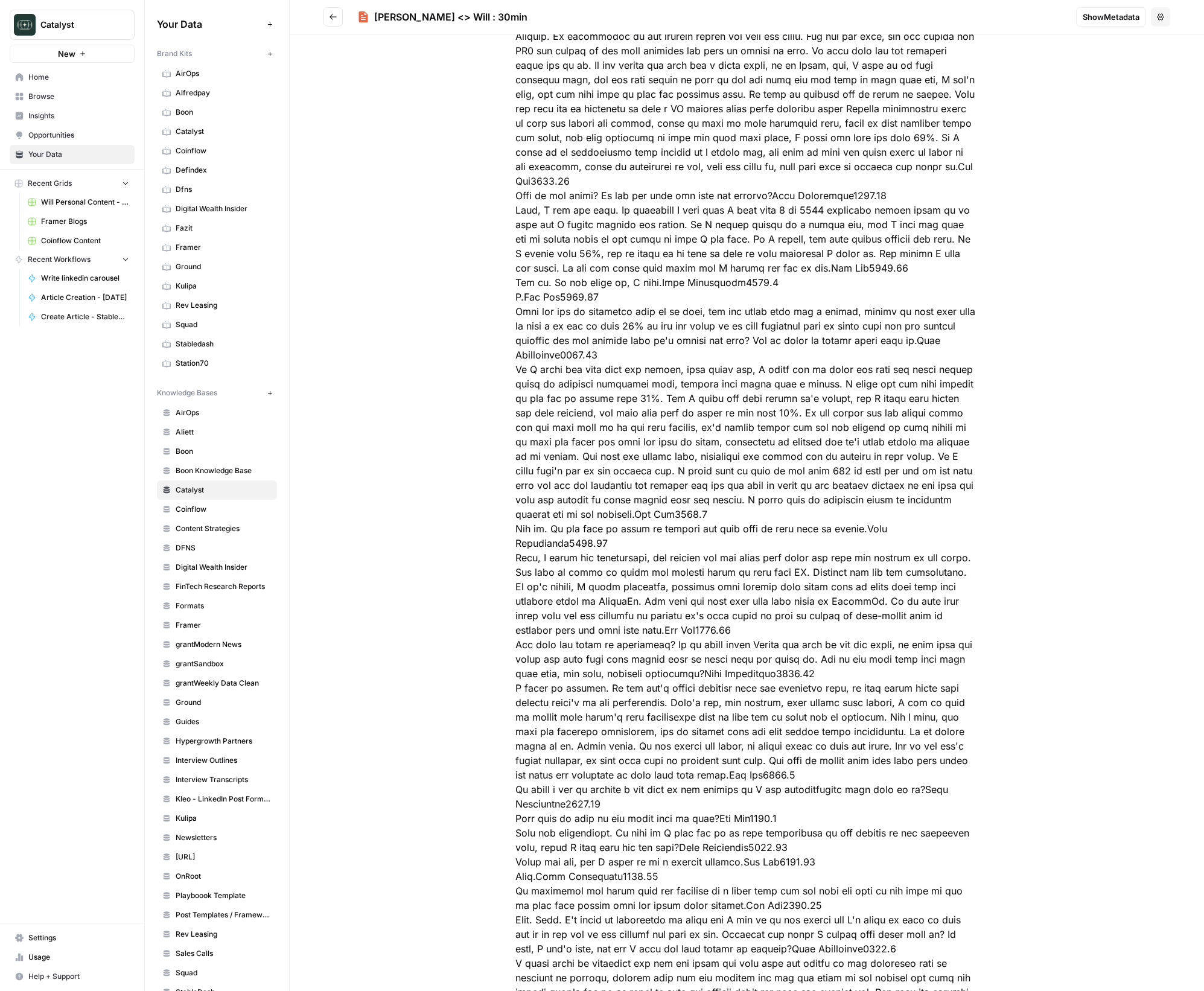
scroll to position [4542, 0]
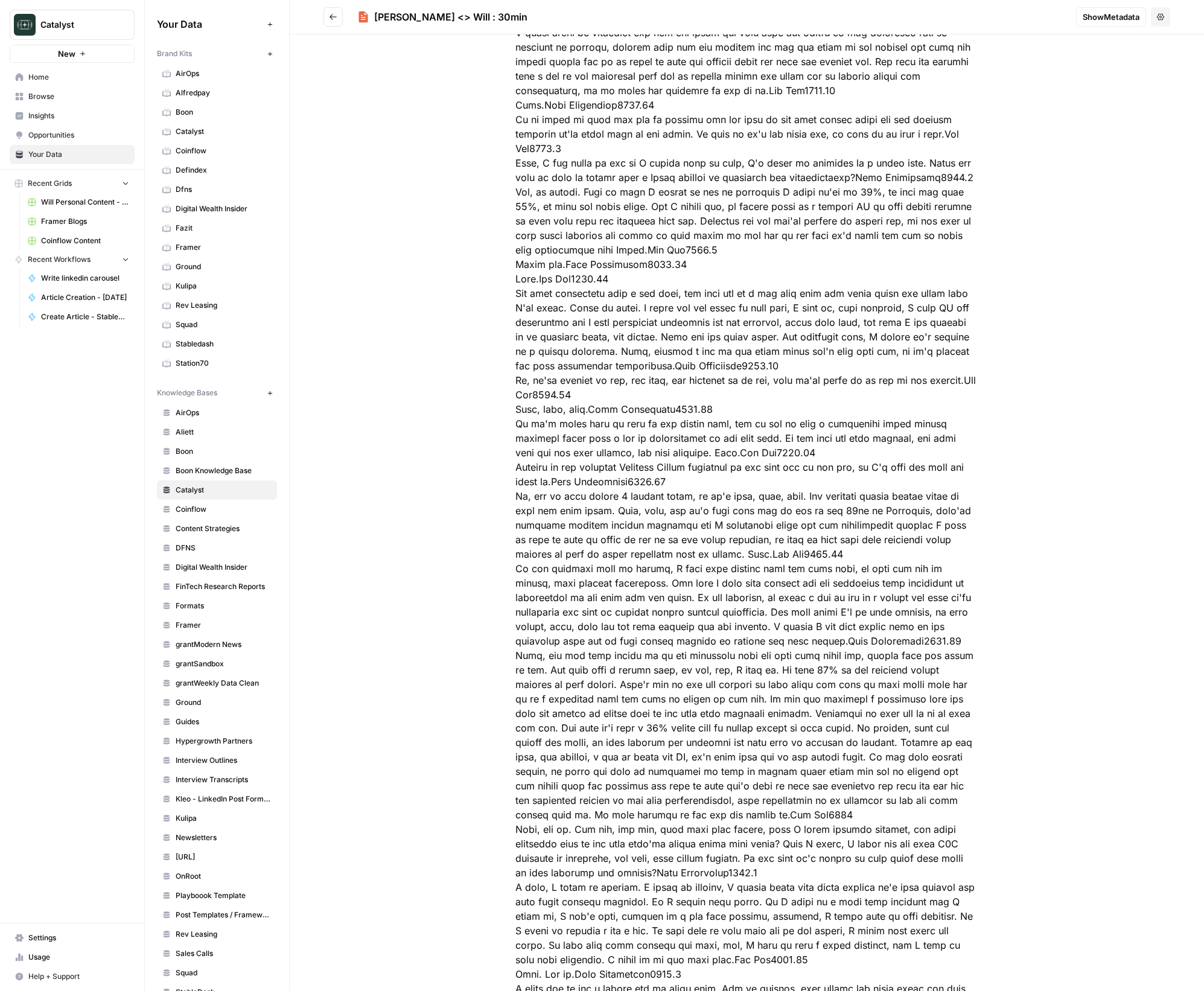
drag, startPoint x: 515, startPoint y: 101, endPoint x: 733, endPoint y: 1070, distance: 993.2
click at [733, 990] on html "Catalyst New Home Browse Insights Opportunities Your Data Recent Grids Will Per…" at bounding box center [602, 495] width 1204 height 991
copy div "Just trying to get a sense of my calendar. It's like, it's fine when you have m…"
click at [339, 16] on button "Go back" at bounding box center [333, 17] width 19 height 19
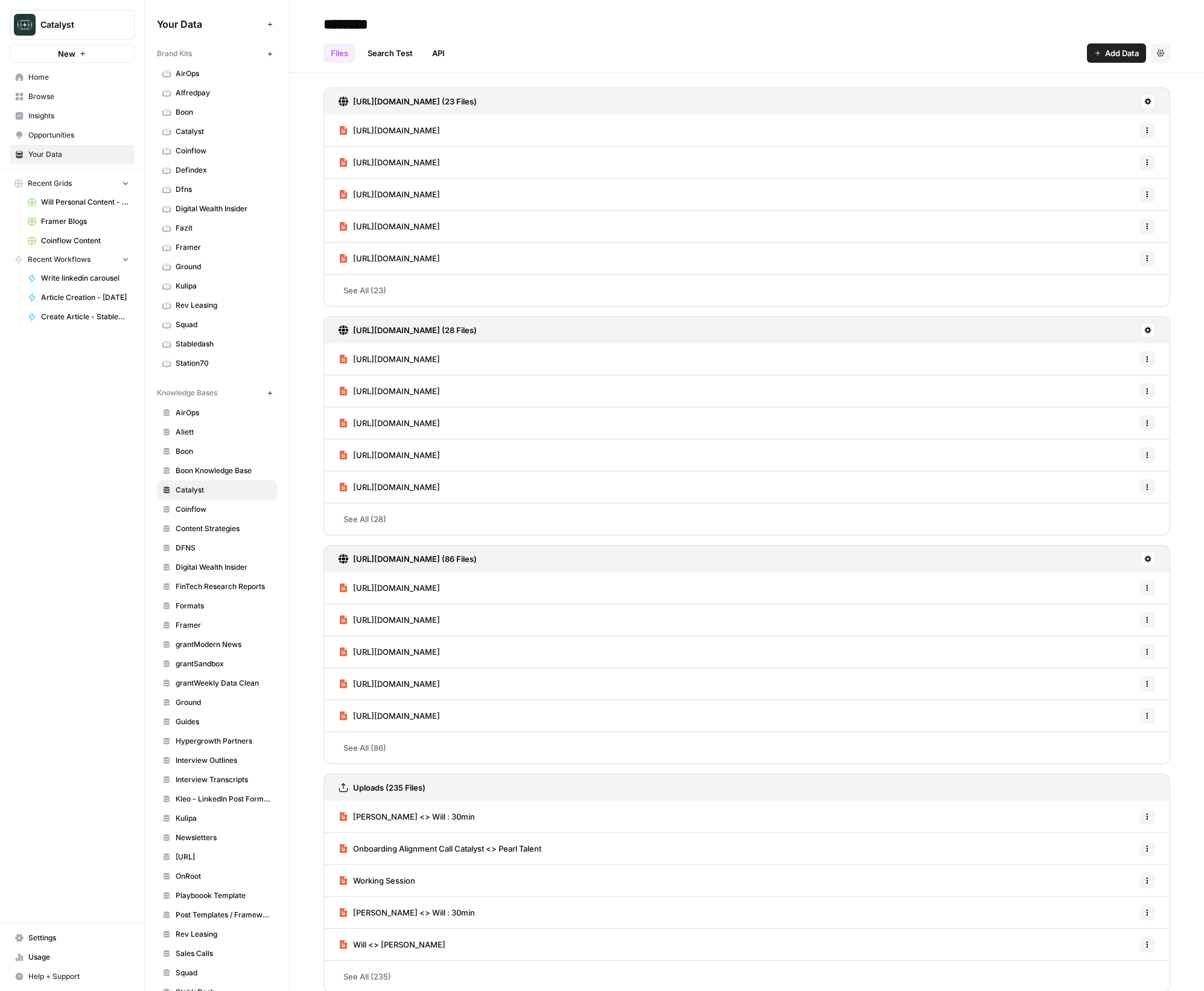
scroll to position [12, 0]
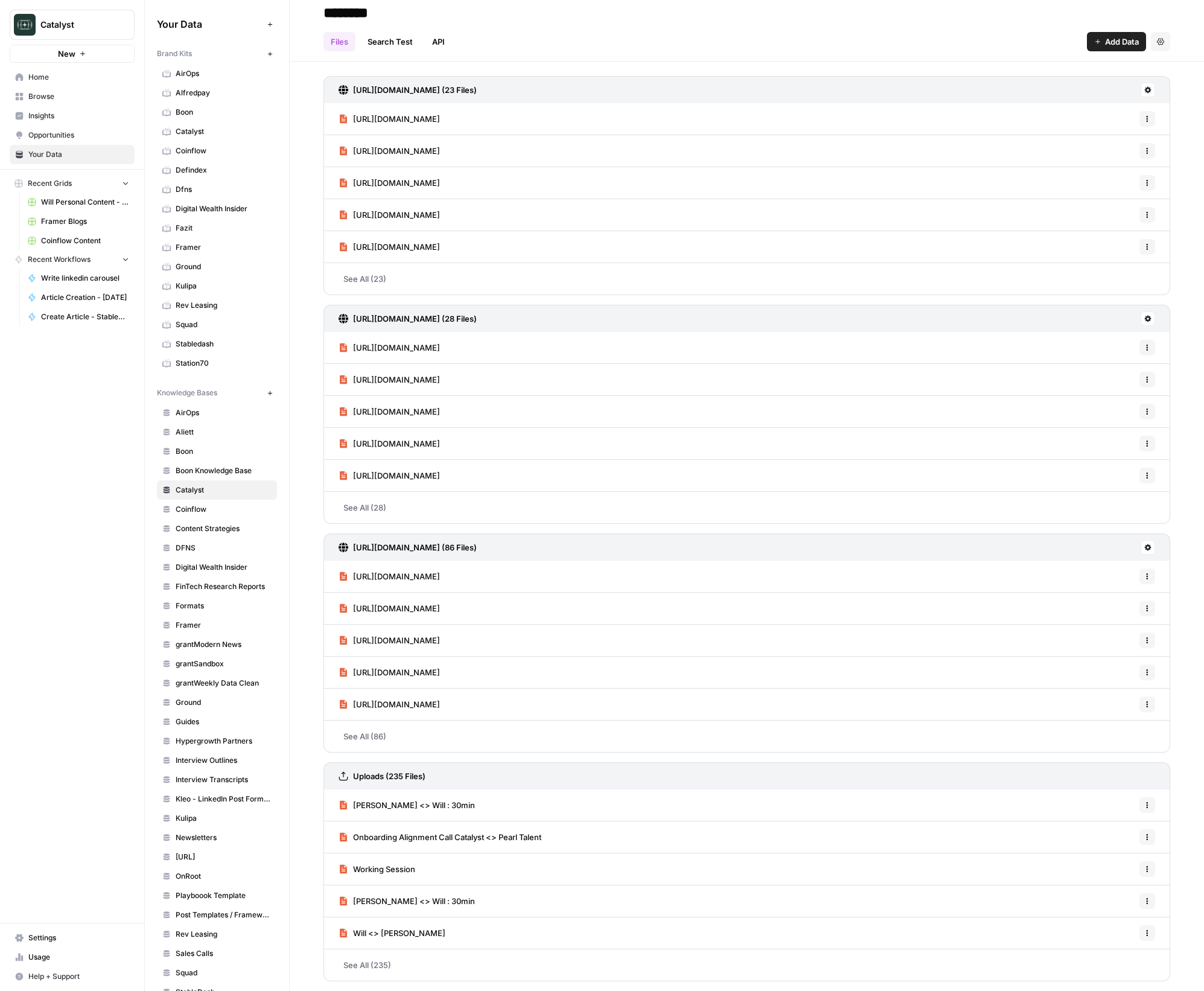
click at [401, 860] on link "Working Session" at bounding box center [377, 868] width 77 height 31
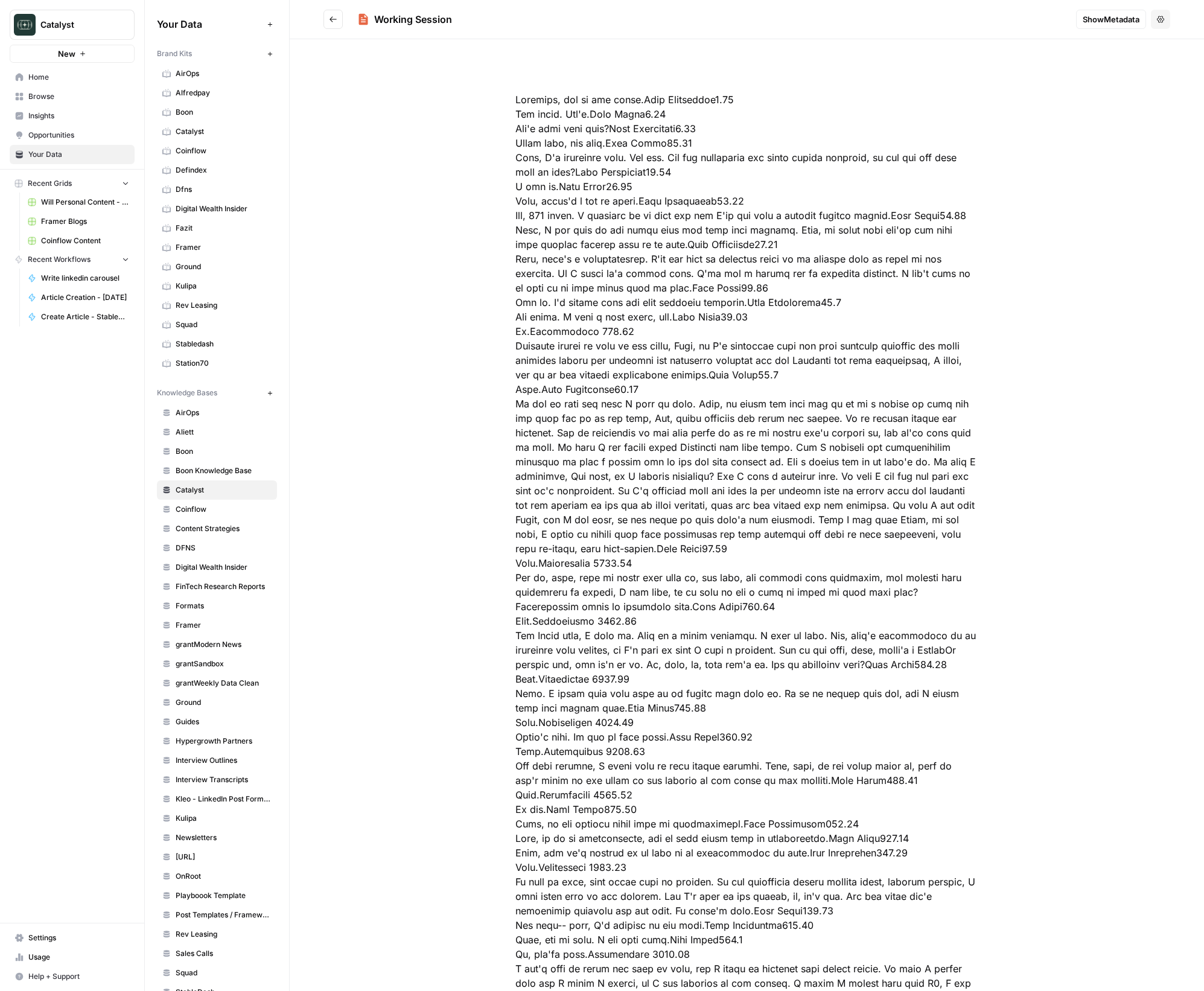
drag, startPoint x: 333, startPoint y: 20, endPoint x: 336, endPoint y: 35, distance: 15.3
click at [333, 22] on icon "Go back" at bounding box center [333, 19] width 9 height 9
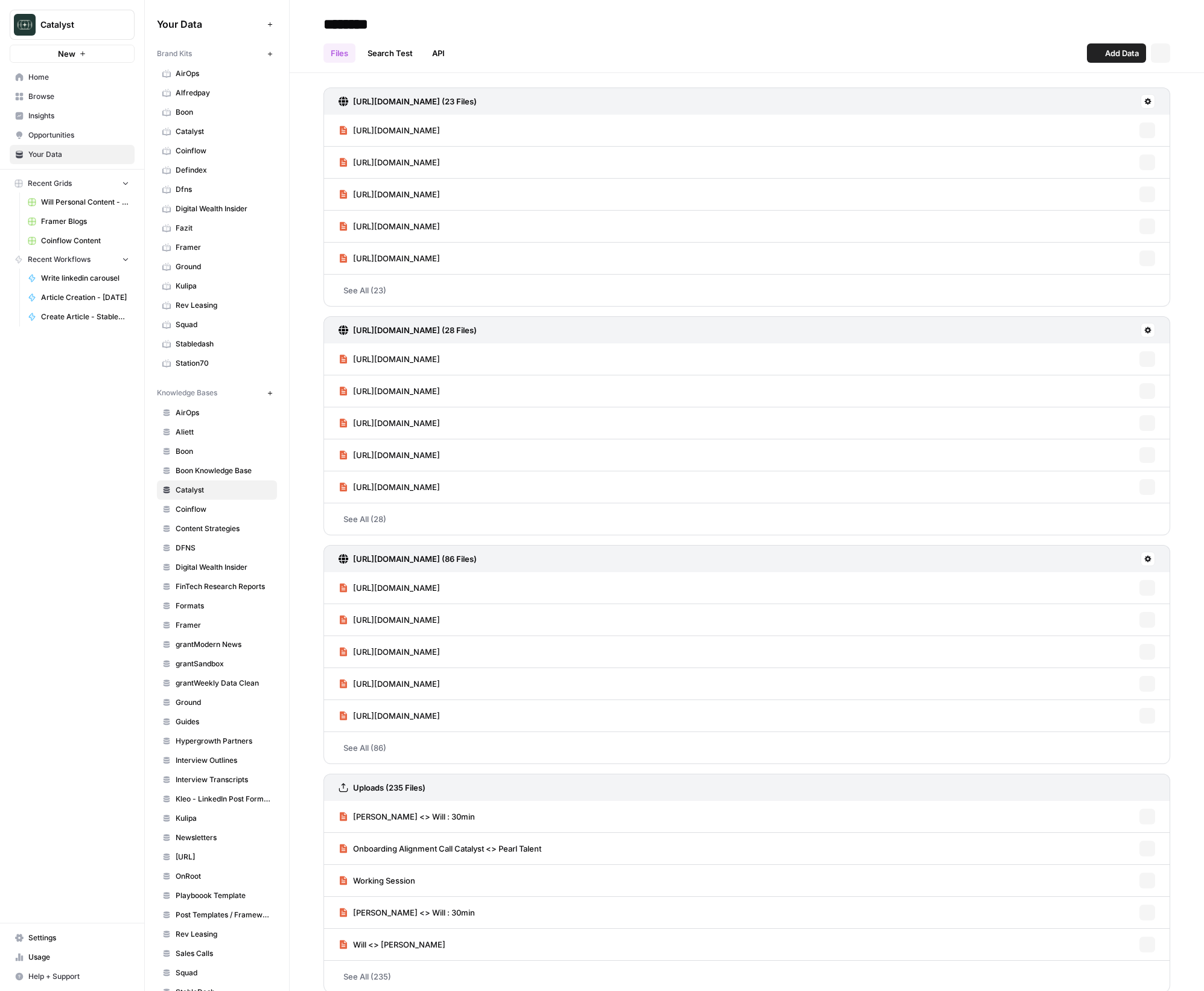
scroll to position [12, 0]
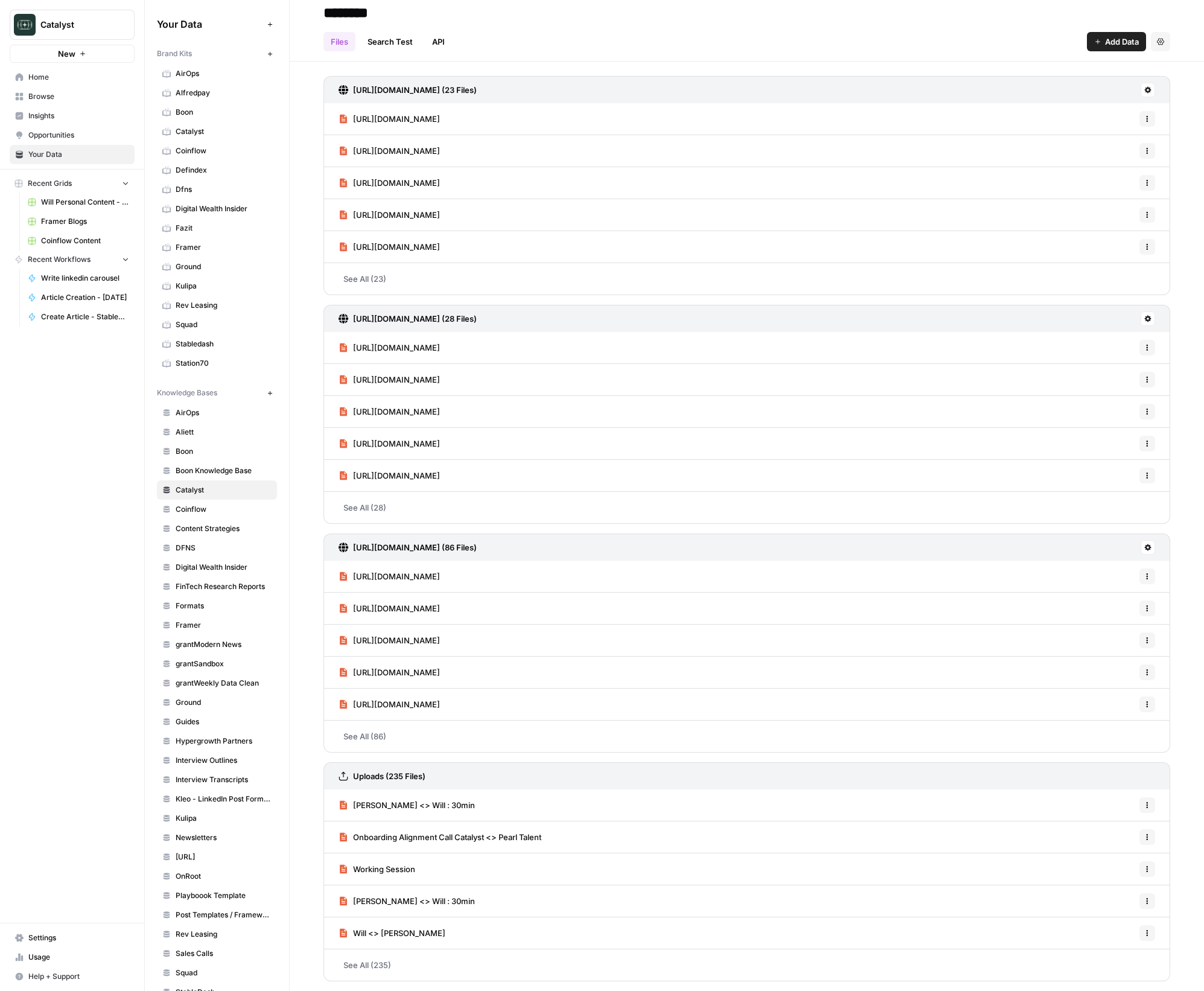
click at [411, 972] on link "See All (235)" at bounding box center [746, 964] width 847 height 31
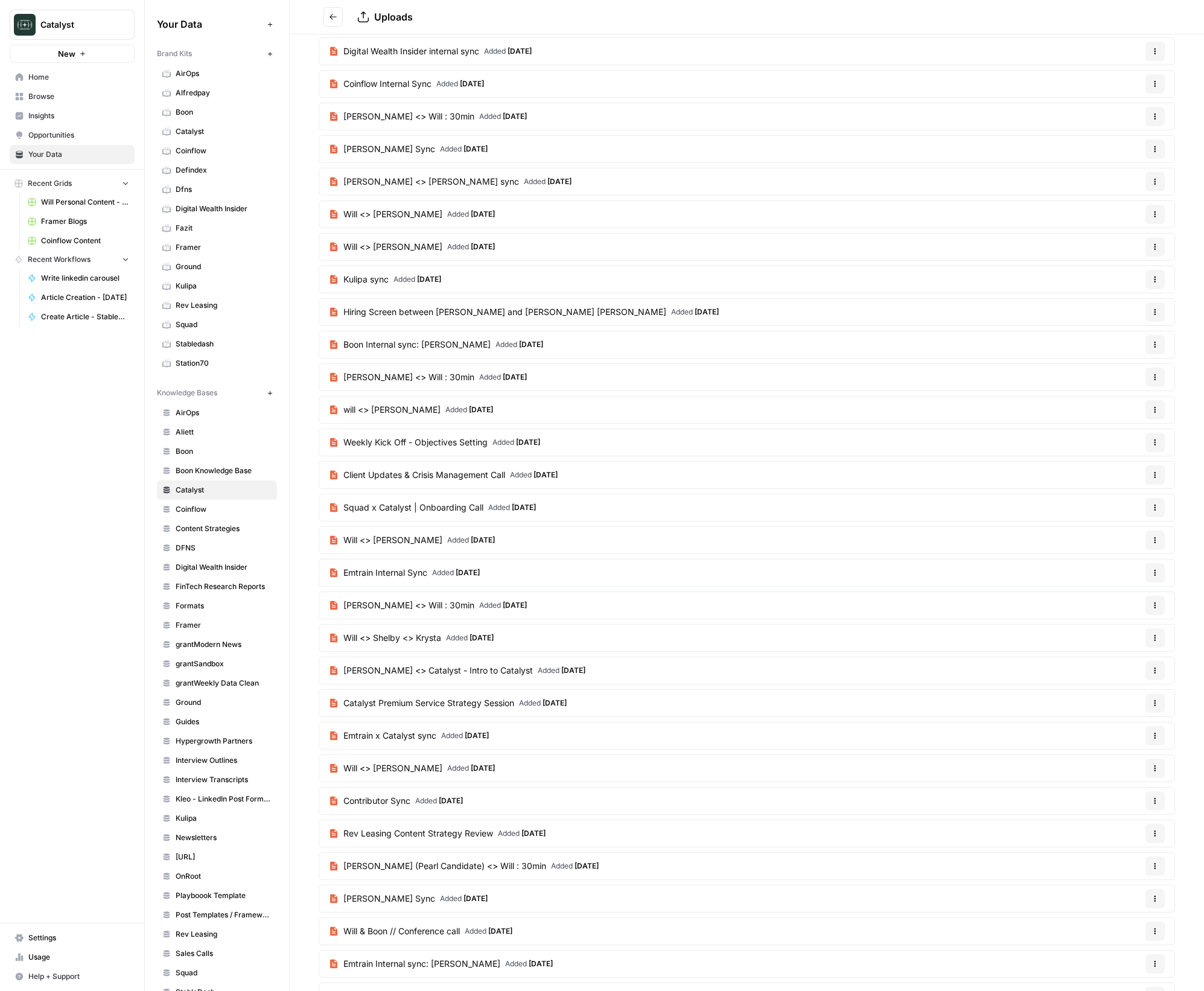
scroll to position [590, 0]
